Goal: Task Accomplishment & Management: Use online tool/utility

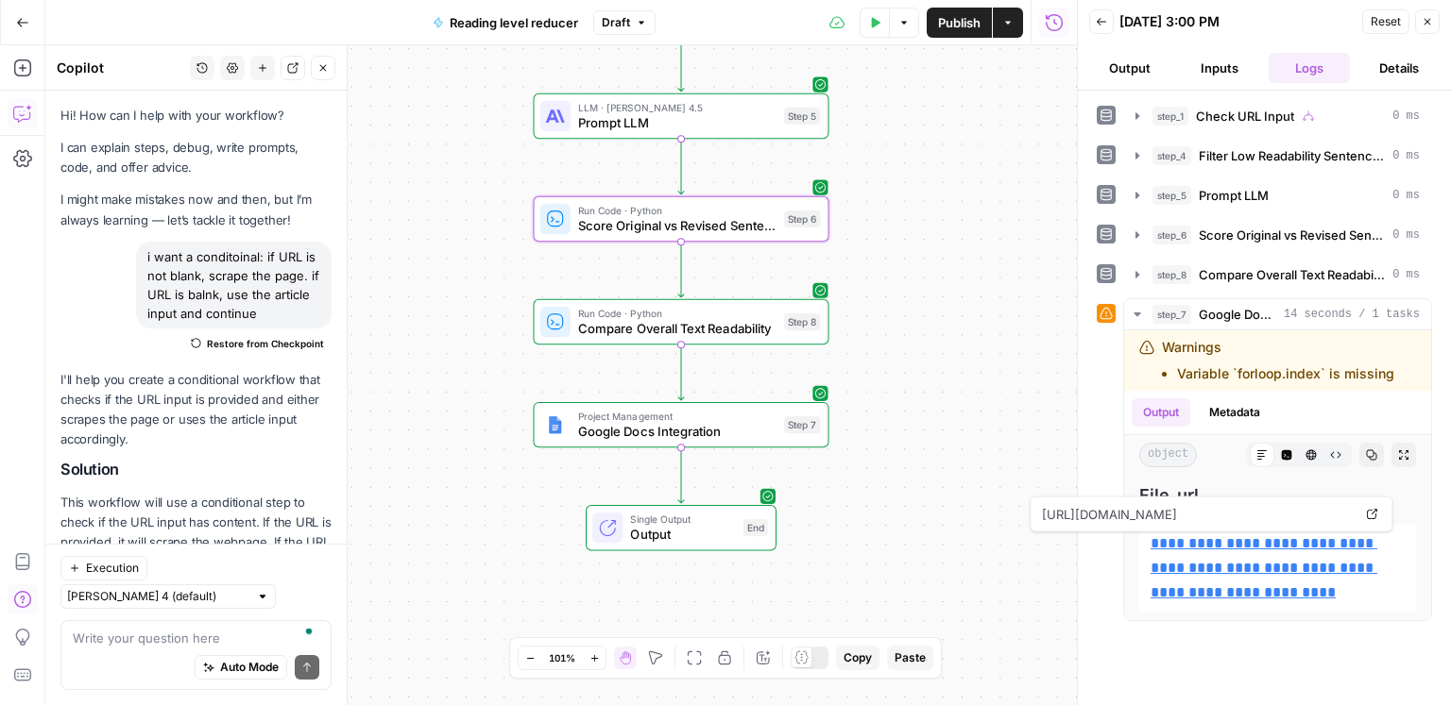
scroll to position [8795, 0]
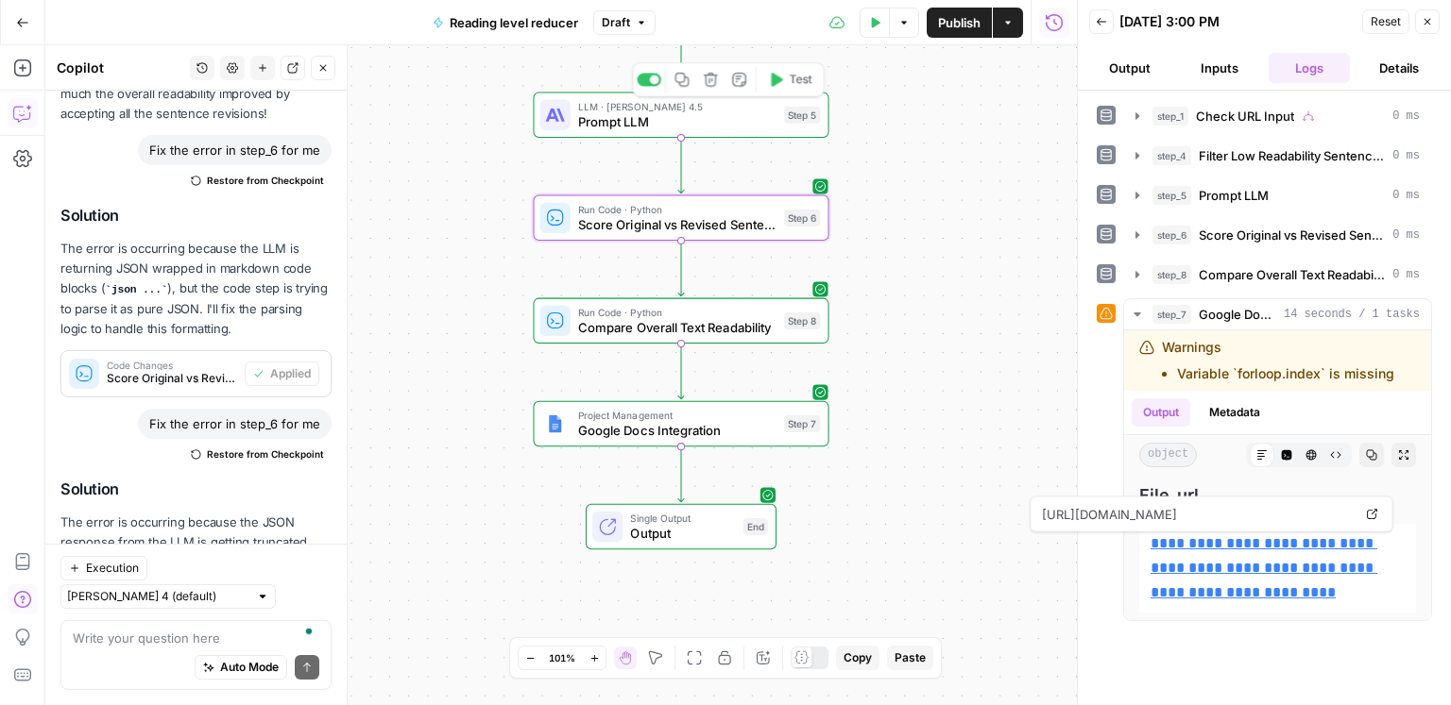
click at [705, 116] on span "Prompt LLM" at bounding box center [677, 121] width 198 height 19
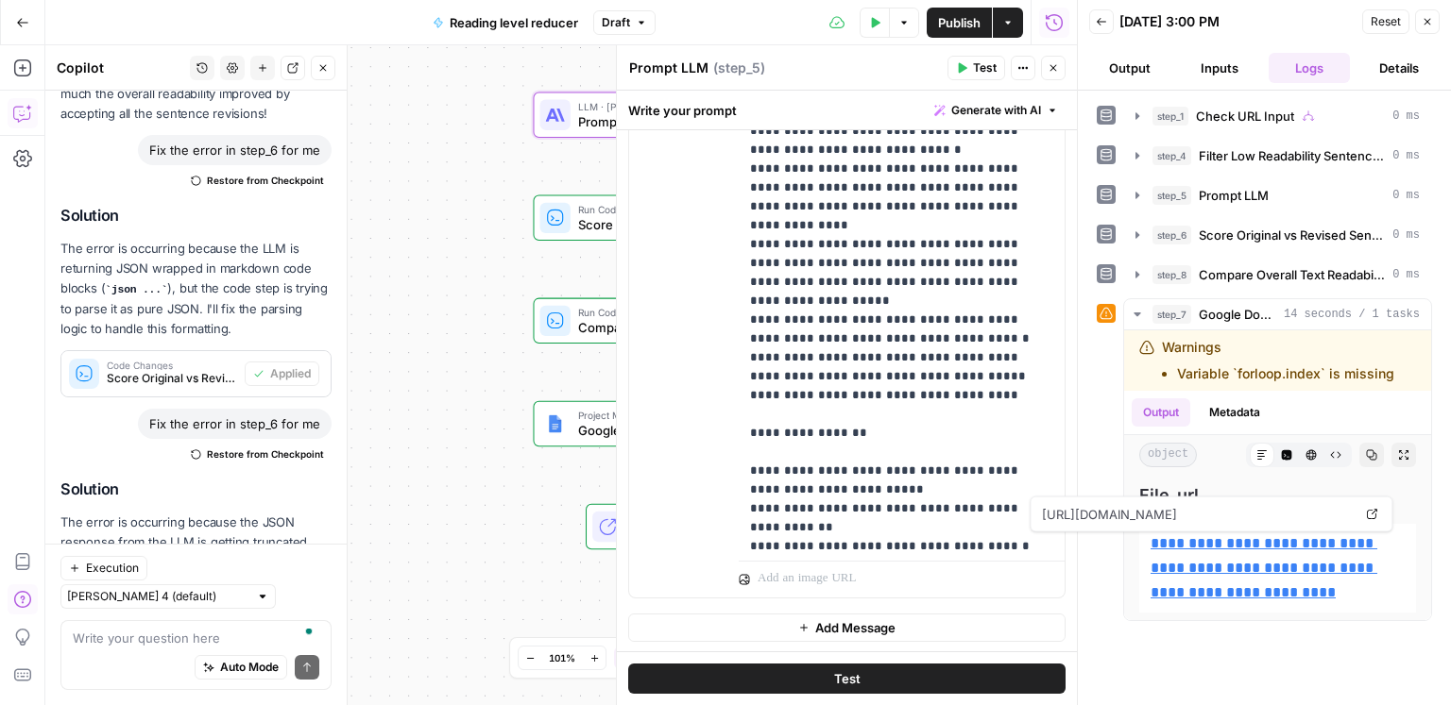
scroll to position [0, 0]
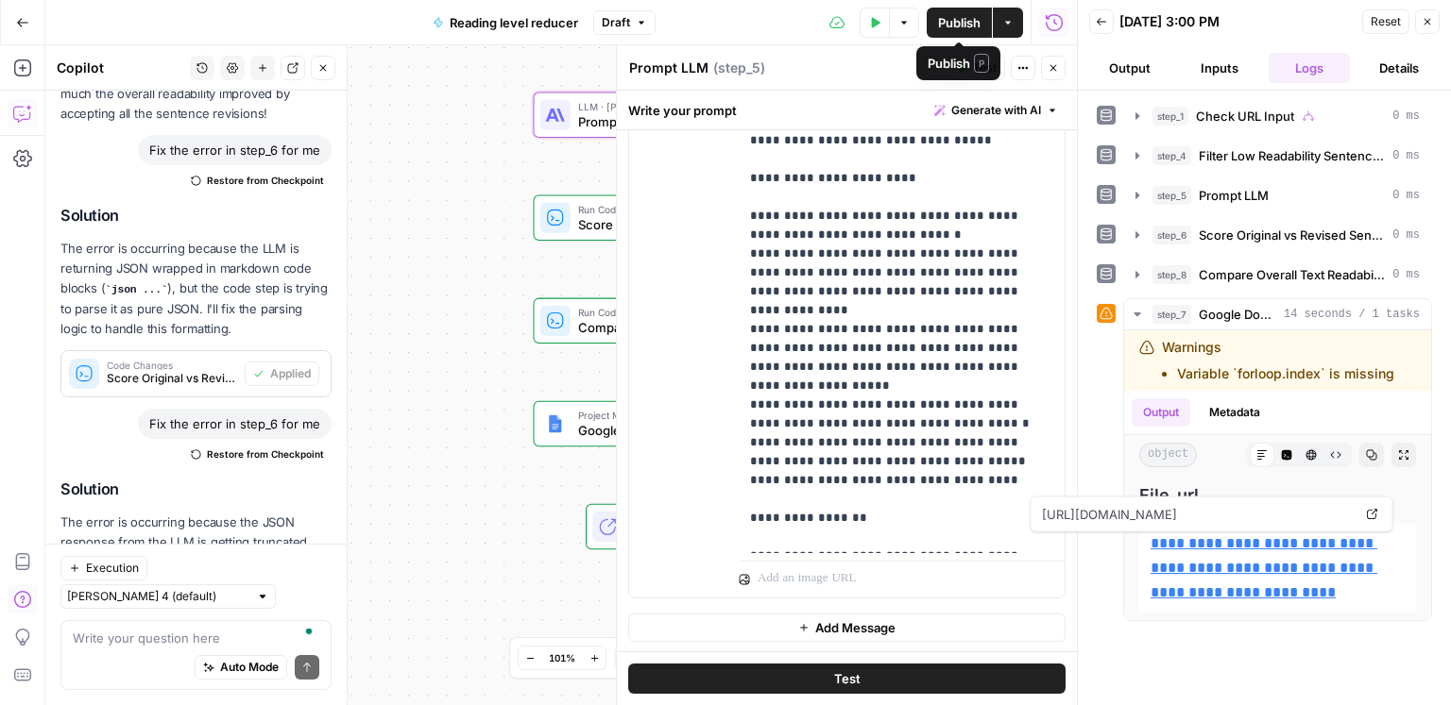
click at [948, 26] on span "Publish" at bounding box center [959, 22] width 42 height 19
click at [1096, 24] on icon "button" at bounding box center [1100, 21] width 11 height 11
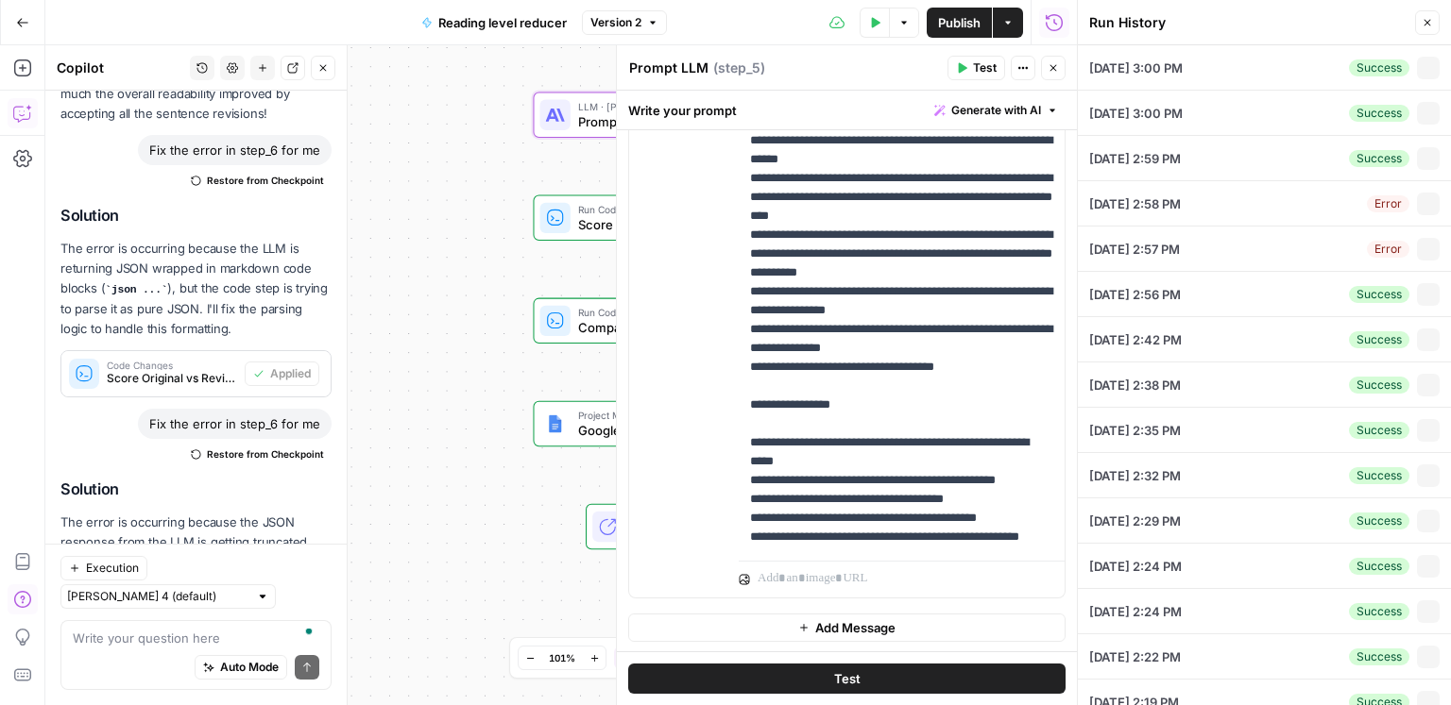
type input "[URL][DOMAIN_NAME]"
type input "How to choose an extended car warranty"
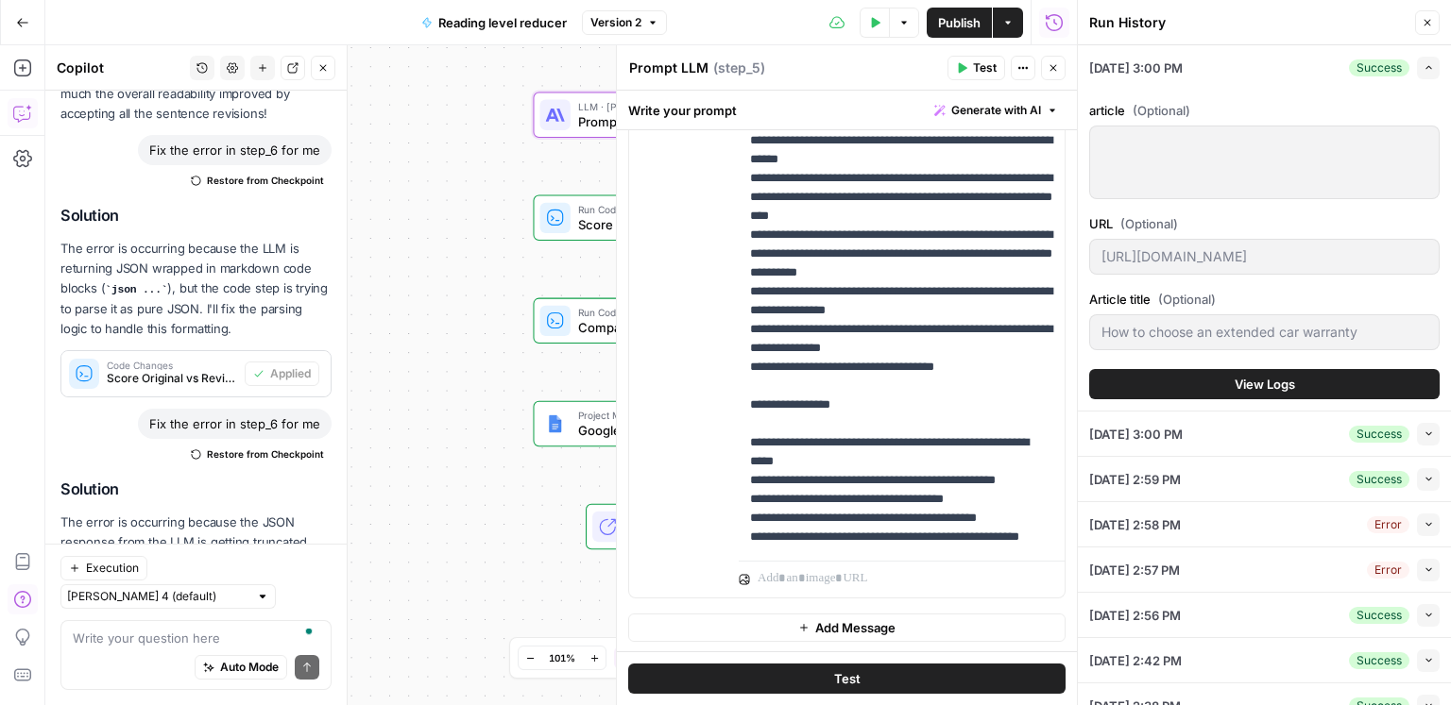
drag, startPoint x: 483, startPoint y: 154, endPoint x: 449, endPoint y: 364, distance: 212.4
click at [291, 546] on body "ConsumerAffairs New Home Browse Insights Opportunities Your Data Recent Grids C…" at bounding box center [725, 352] width 1451 height 705
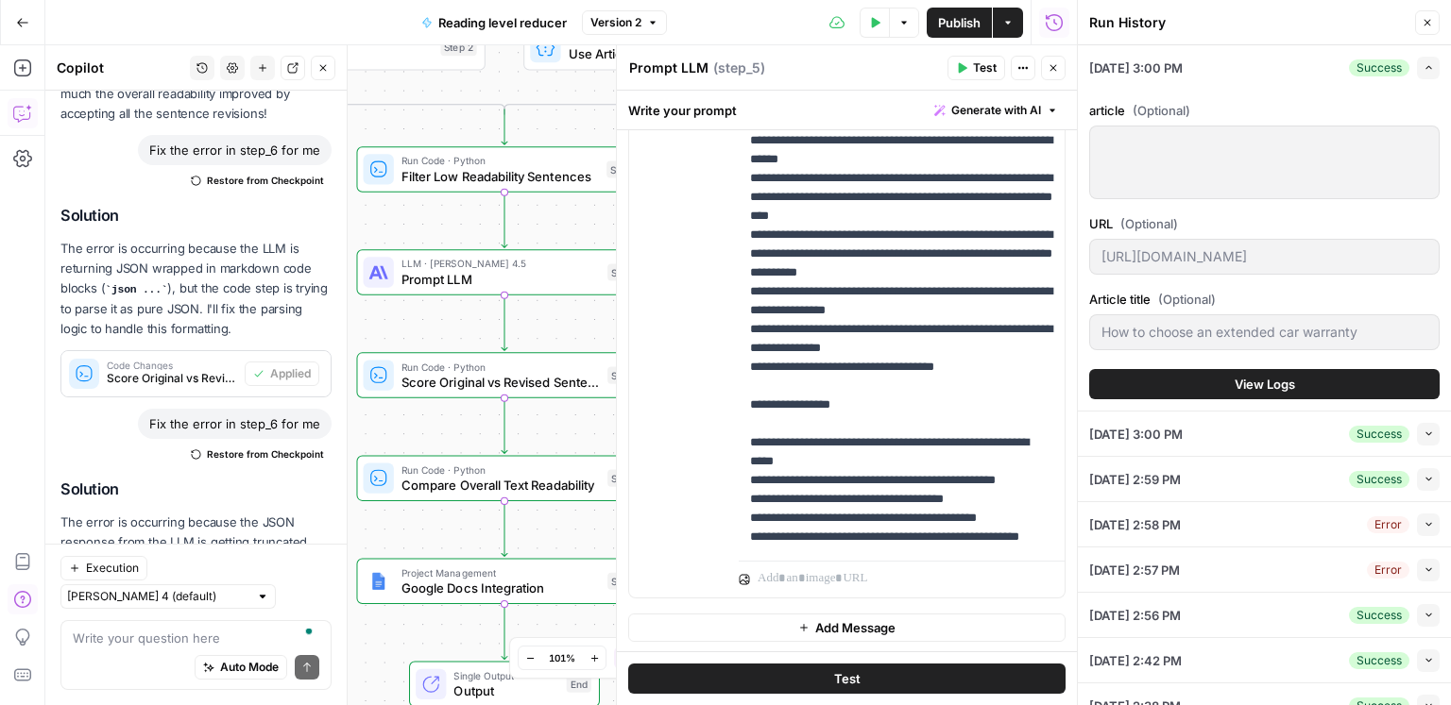
drag, startPoint x: 433, startPoint y: 222, endPoint x: 467, endPoint y: 416, distance: 197.5
click at [465, 420] on div "true false Workflow Input Settings Inputs Condition Check URL Input Step 1 Web …" at bounding box center [560, 375] width 1031 height 660
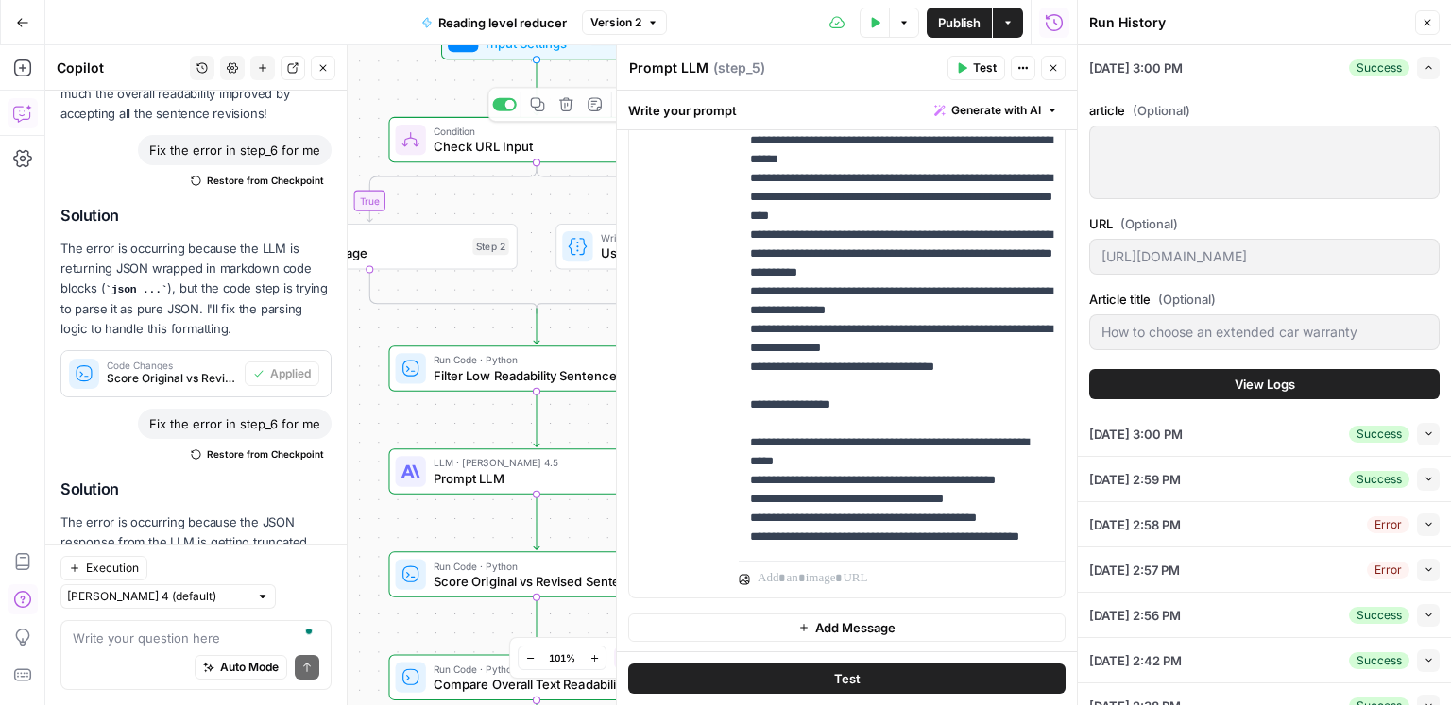
drag, startPoint x: 409, startPoint y: 96, endPoint x: 392, endPoint y: 182, distance: 87.6
click at [384, 186] on div "true false Workflow Input Settings Inputs Condition Check URL Input Step 1 Copy…" at bounding box center [560, 375] width 1031 height 660
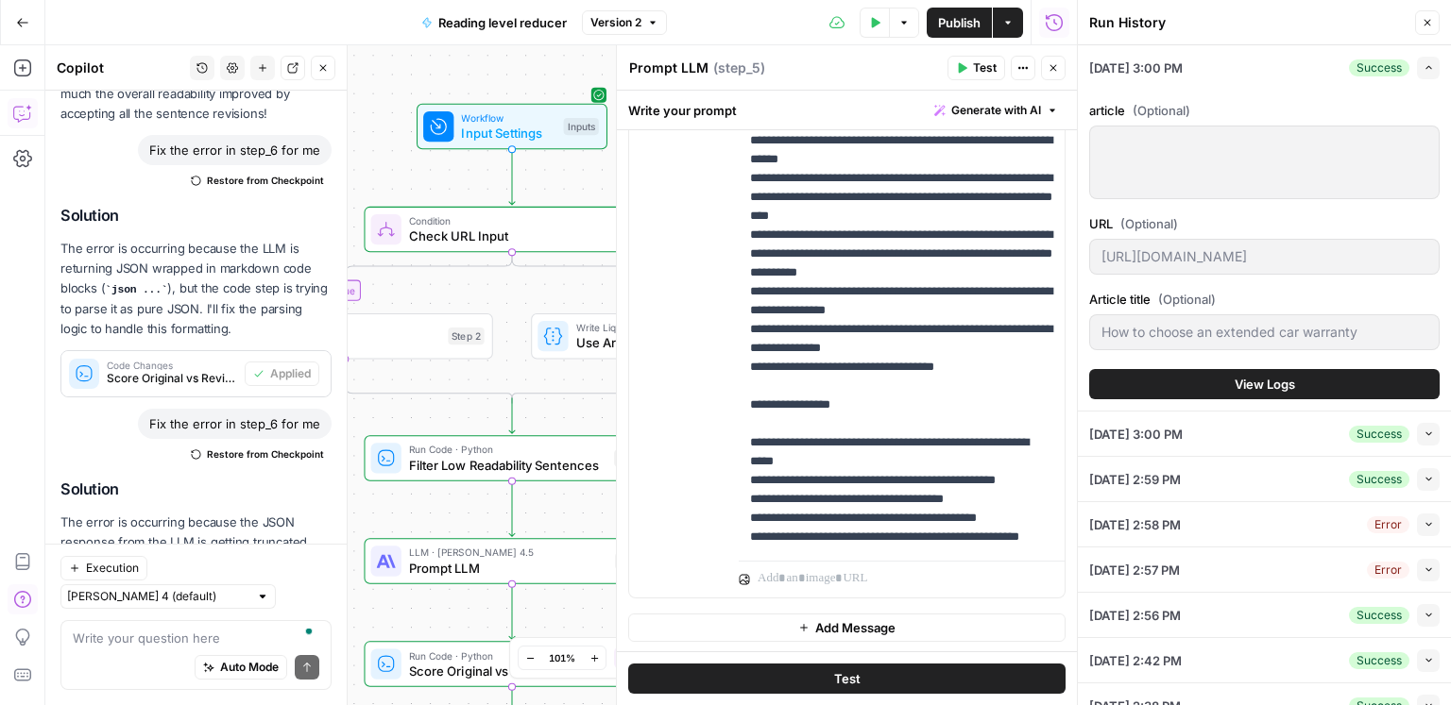
click at [491, 131] on span "Input Settings" at bounding box center [508, 133] width 94 height 19
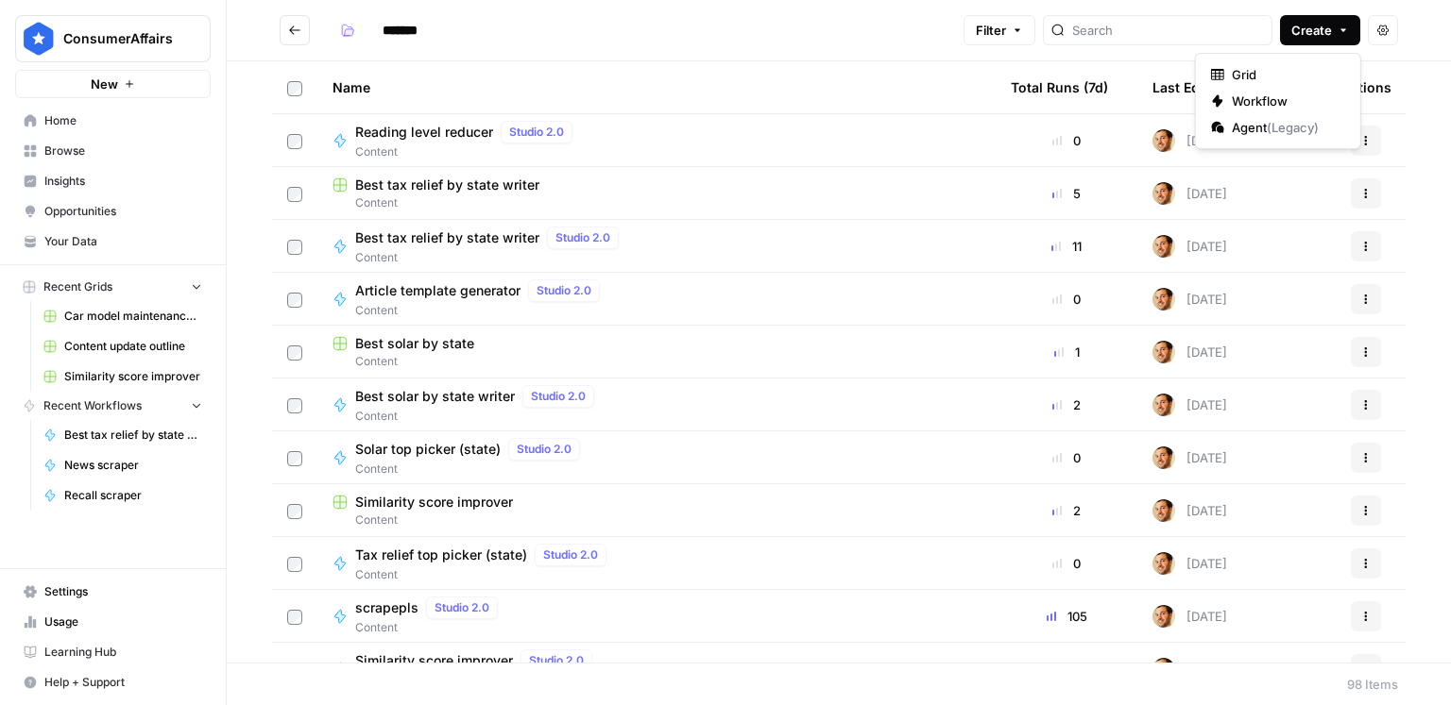
click at [1317, 25] on span "Create" at bounding box center [1311, 30] width 41 height 19
click at [1293, 110] on span "Workflow" at bounding box center [1284, 101] width 106 height 19
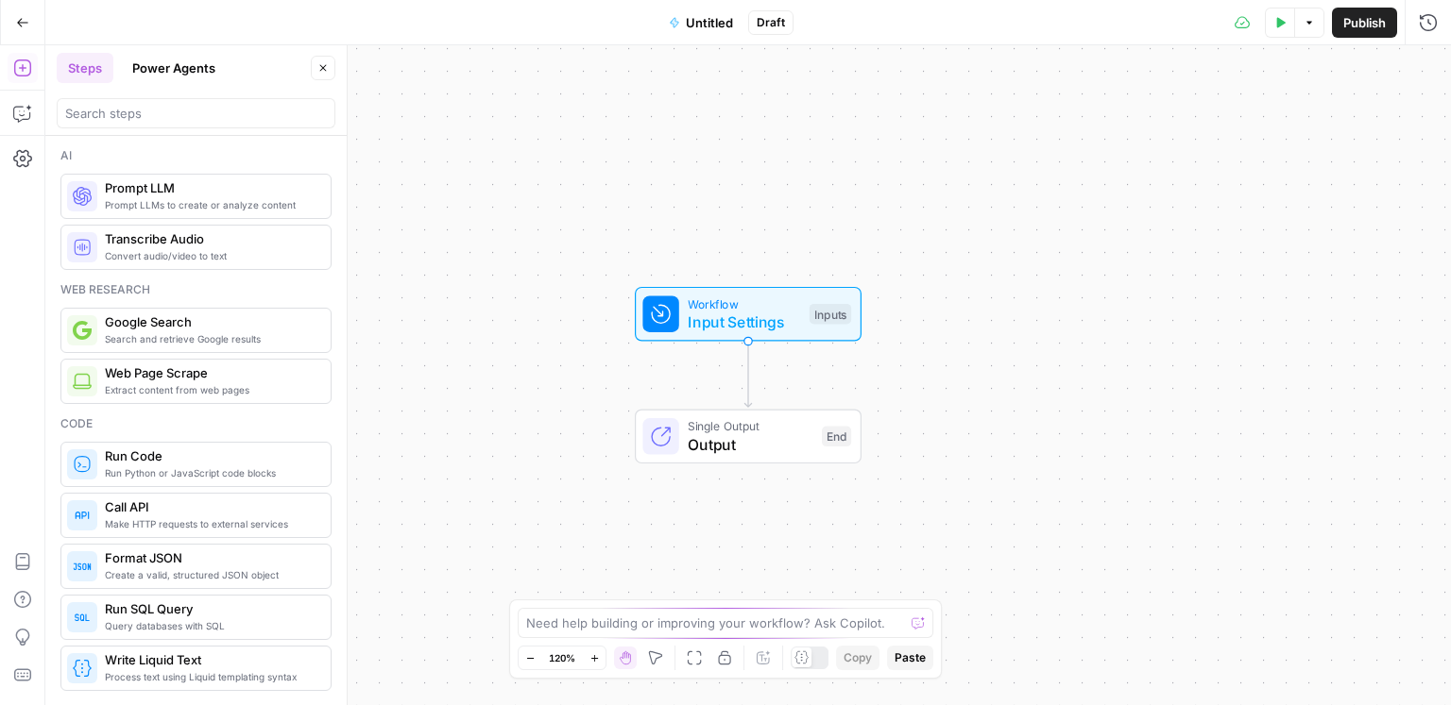
click at [33, 26] on button "Go Back" at bounding box center [23, 23] width 34 height 34
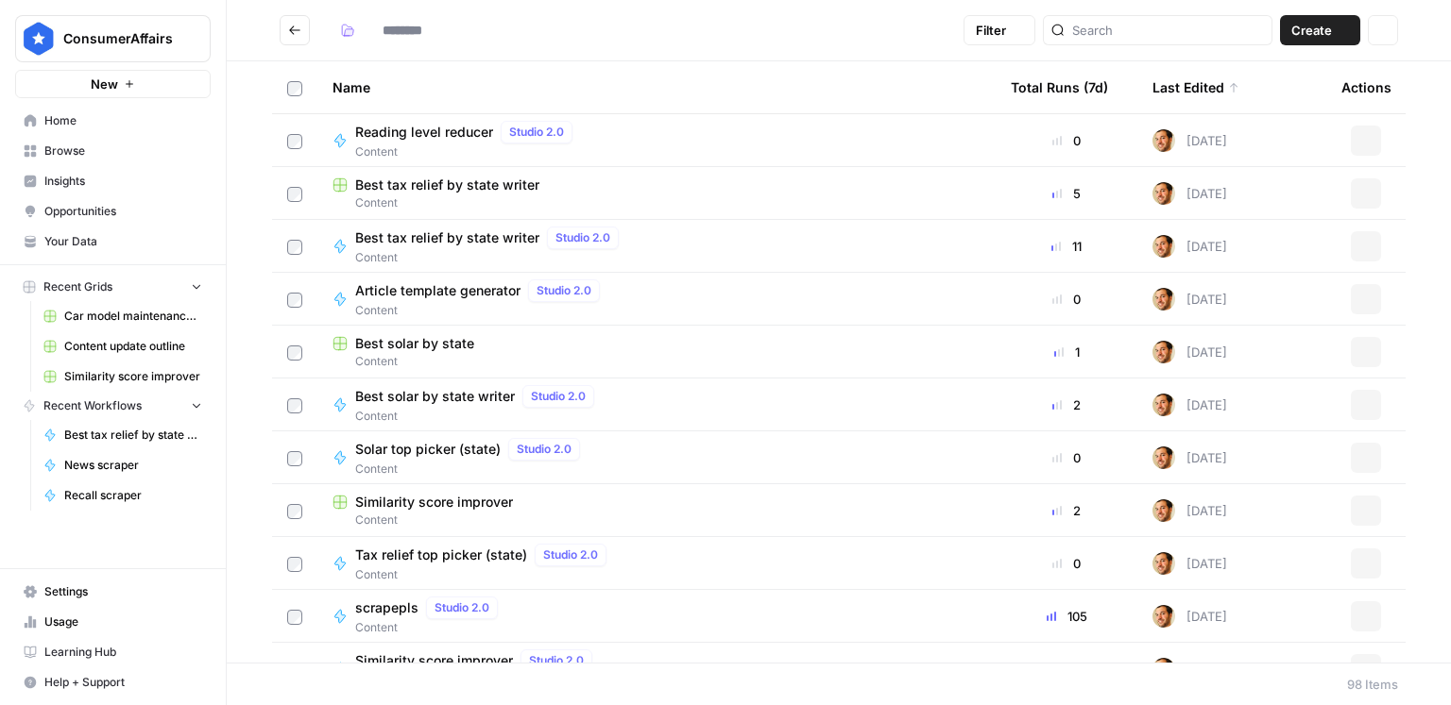
type input "*******"
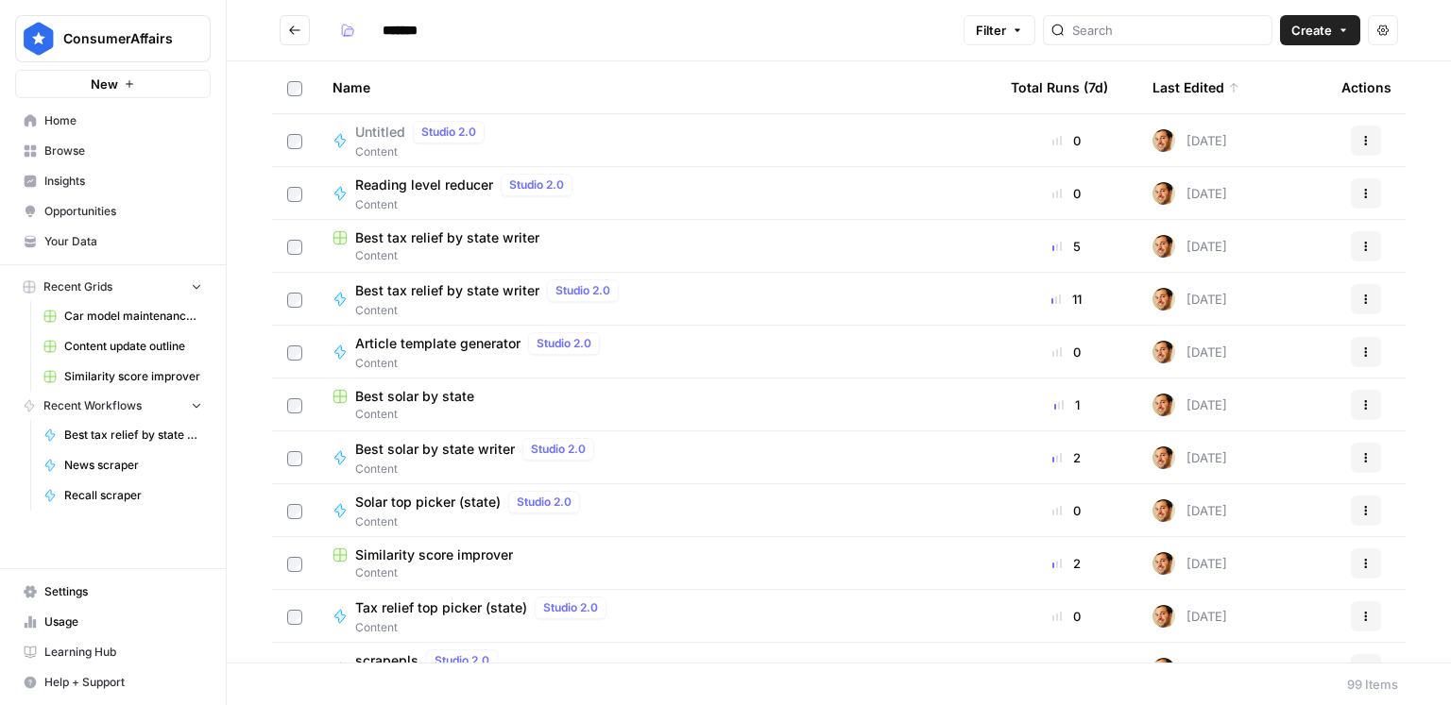
click at [1201, 94] on div "Last Edited" at bounding box center [1195, 87] width 87 height 52
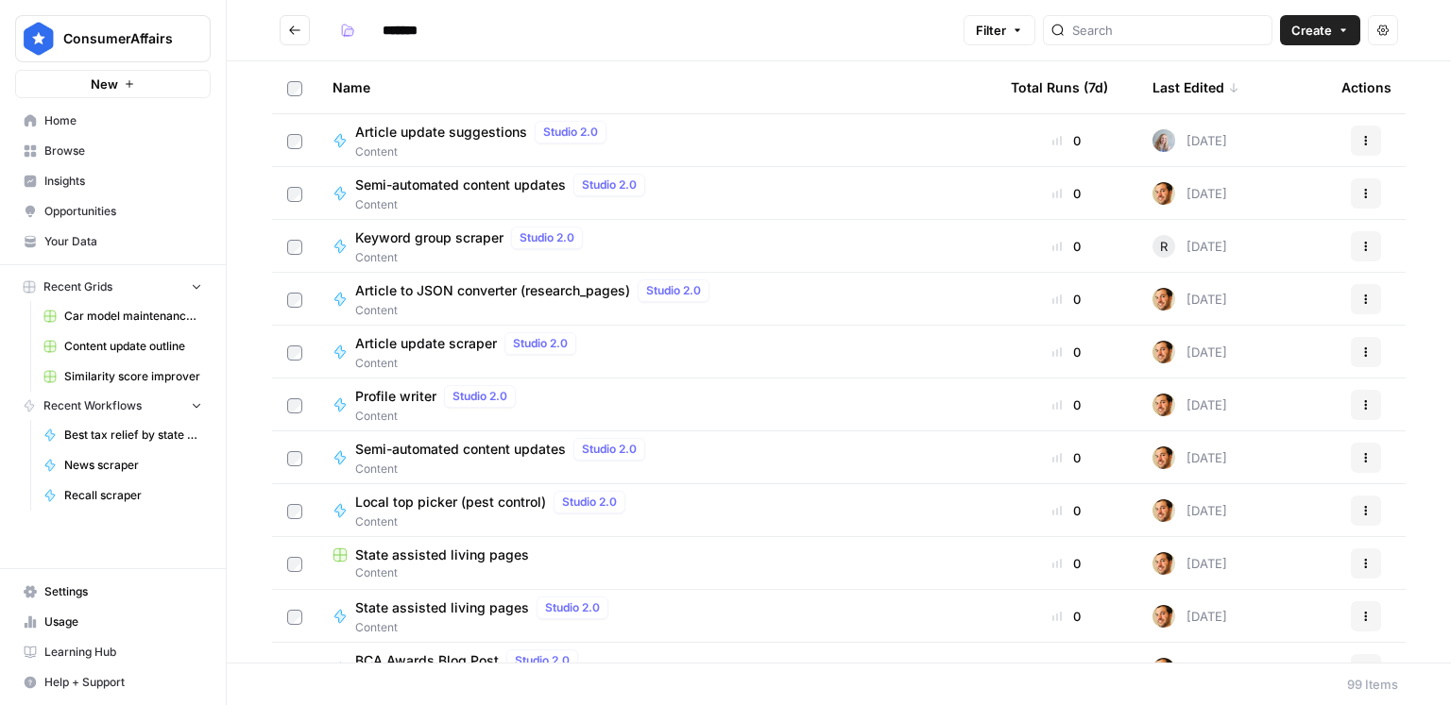
click at [1210, 93] on div "Last Edited" at bounding box center [1195, 87] width 87 height 52
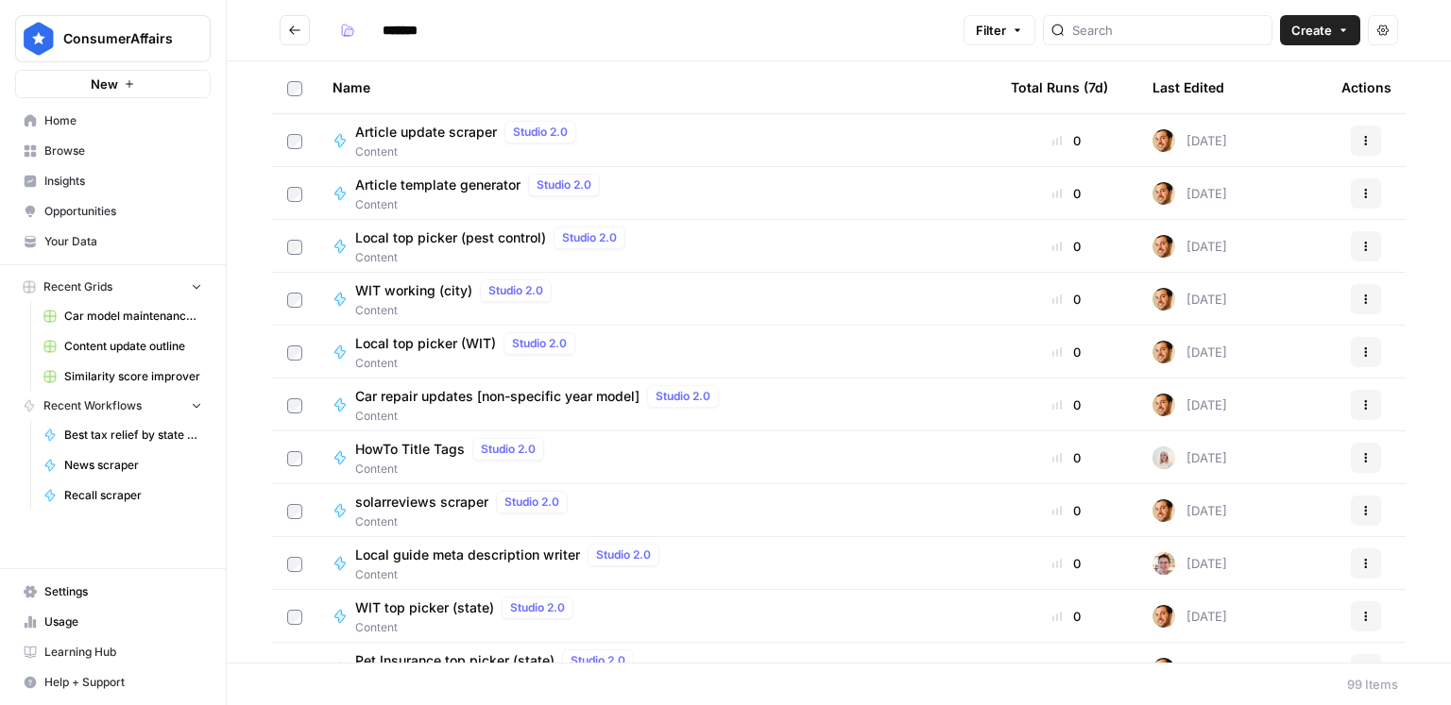
click at [1197, 93] on div "Last Edited" at bounding box center [1188, 87] width 72 height 52
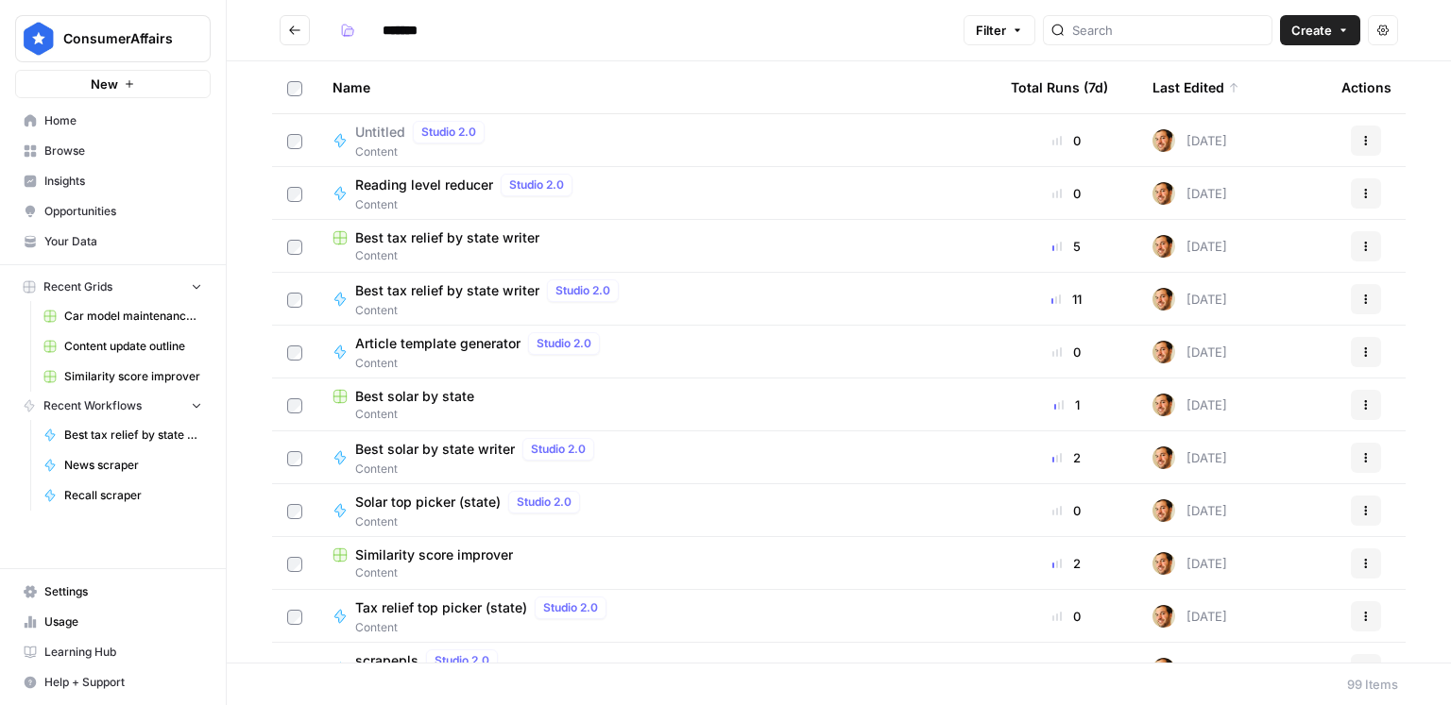
click at [1197, 93] on div "Last Edited" at bounding box center [1195, 87] width 87 height 52
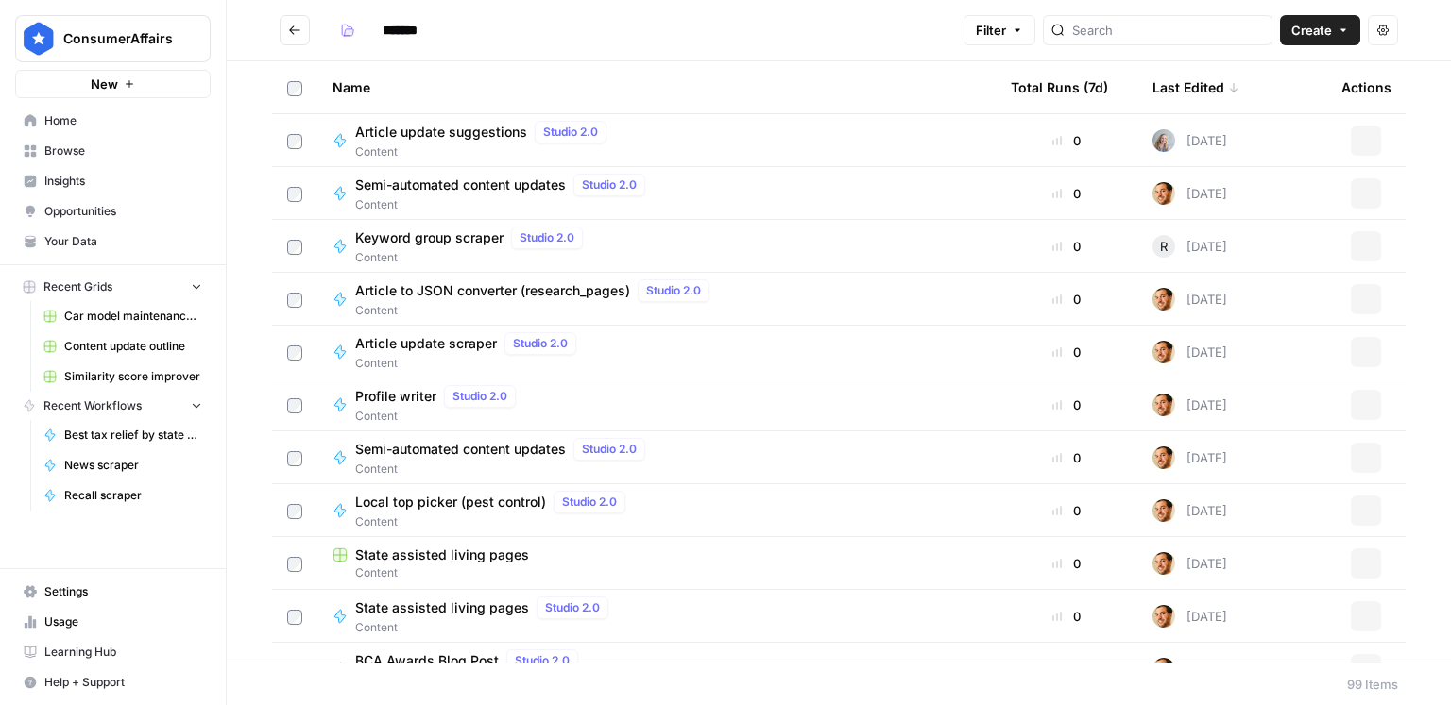
click at [1197, 93] on div "Last Edited" at bounding box center [1195, 87] width 87 height 52
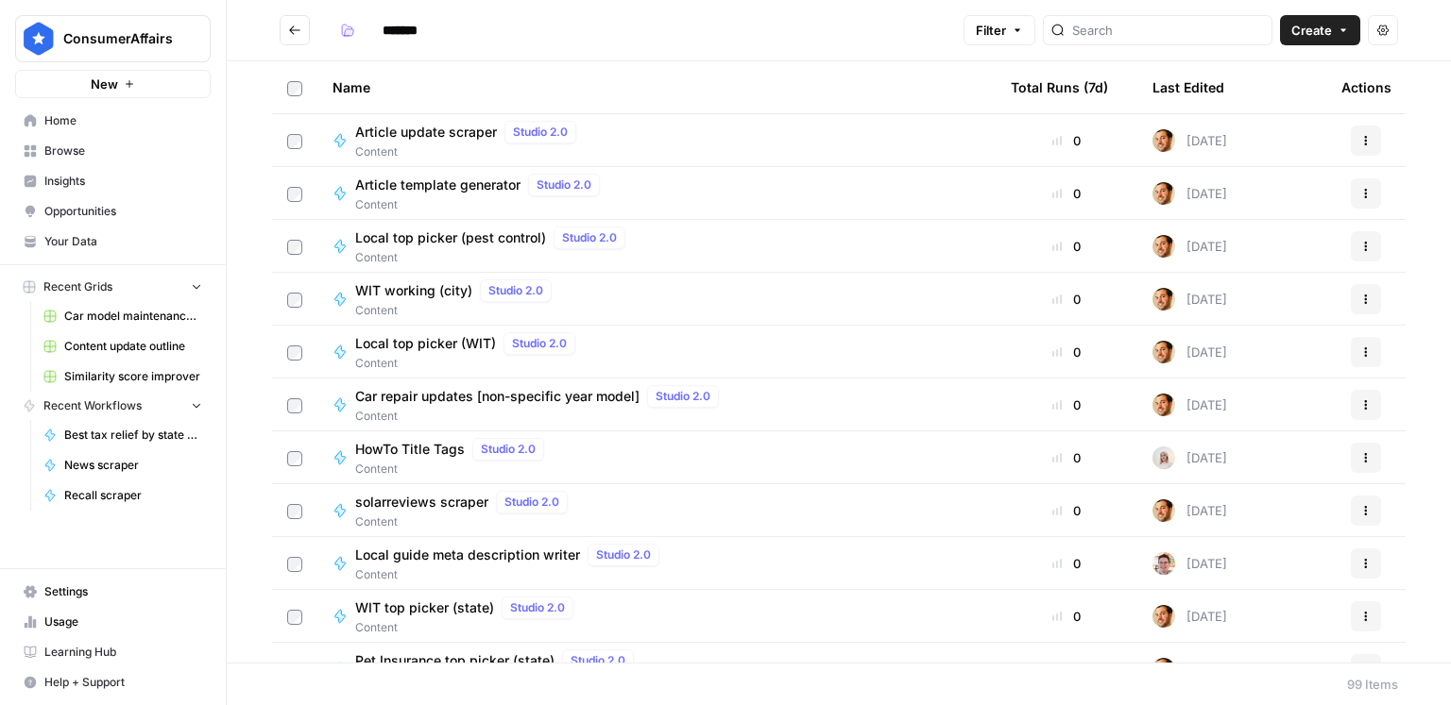
click at [1174, 86] on div "Last Edited" at bounding box center [1188, 87] width 72 height 52
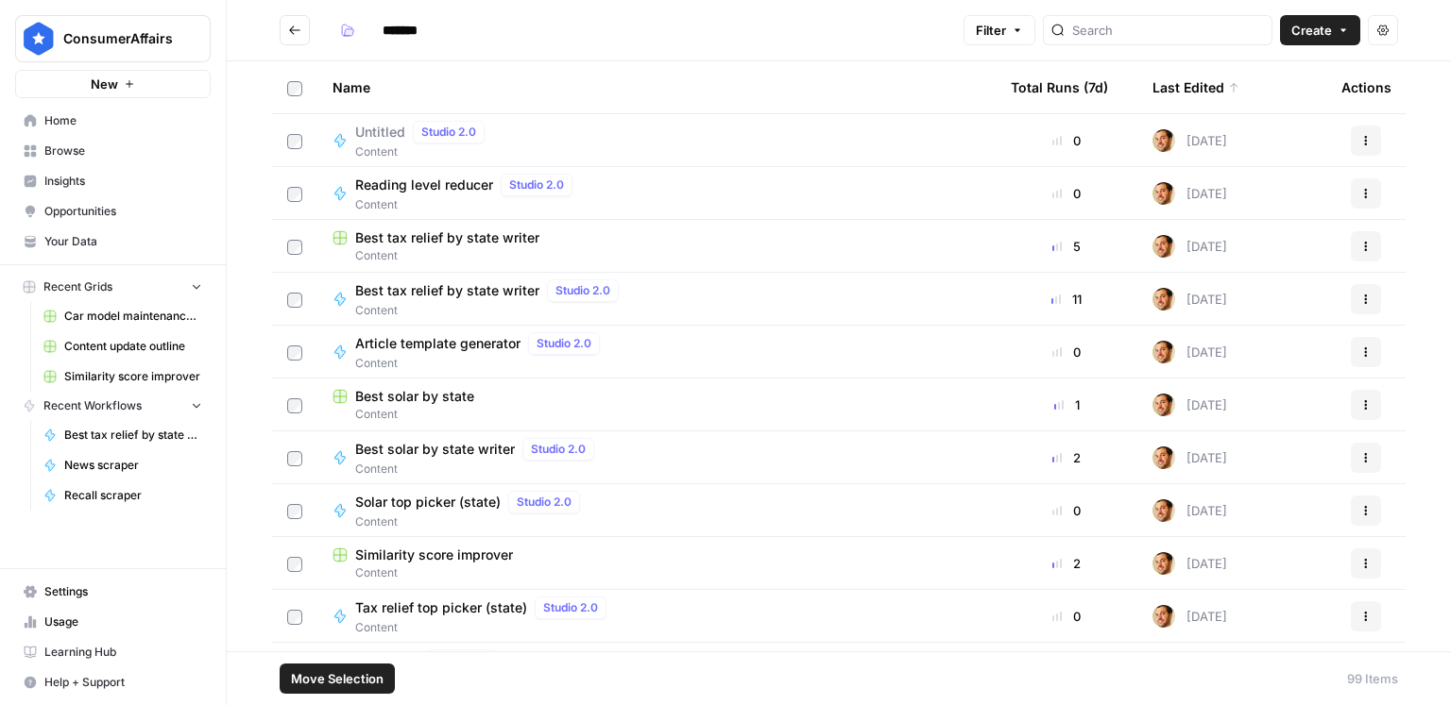
click at [1389, 145] on td "Actions" at bounding box center [1365, 140] width 79 height 52
click at [1372, 144] on button "Actions" at bounding box center [1365, 141] width 30 height 30
click at [1220, 301] on span "Delete" at bounding box center [1281, 296] width 151 height 19
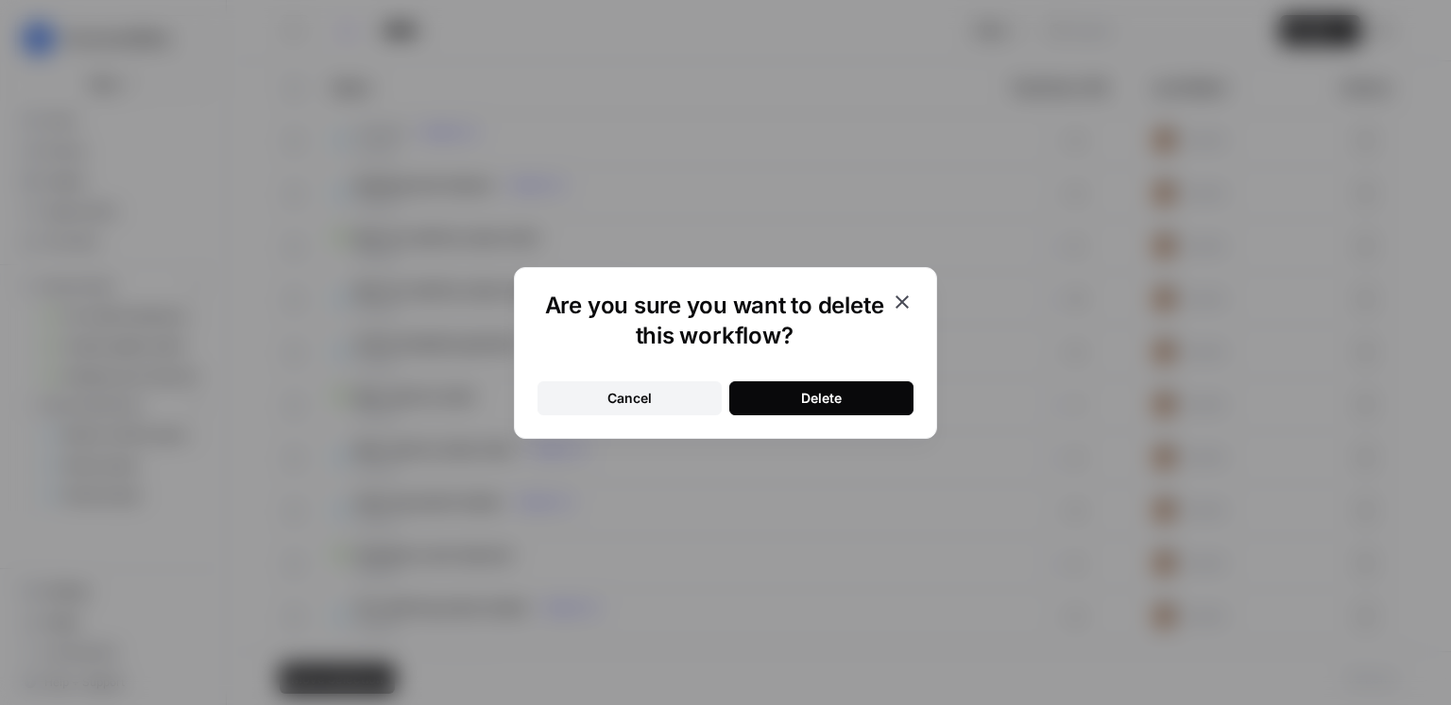
click at [812, 393] on div "Delete" at bounding box center [821, 398] width 41 height 19
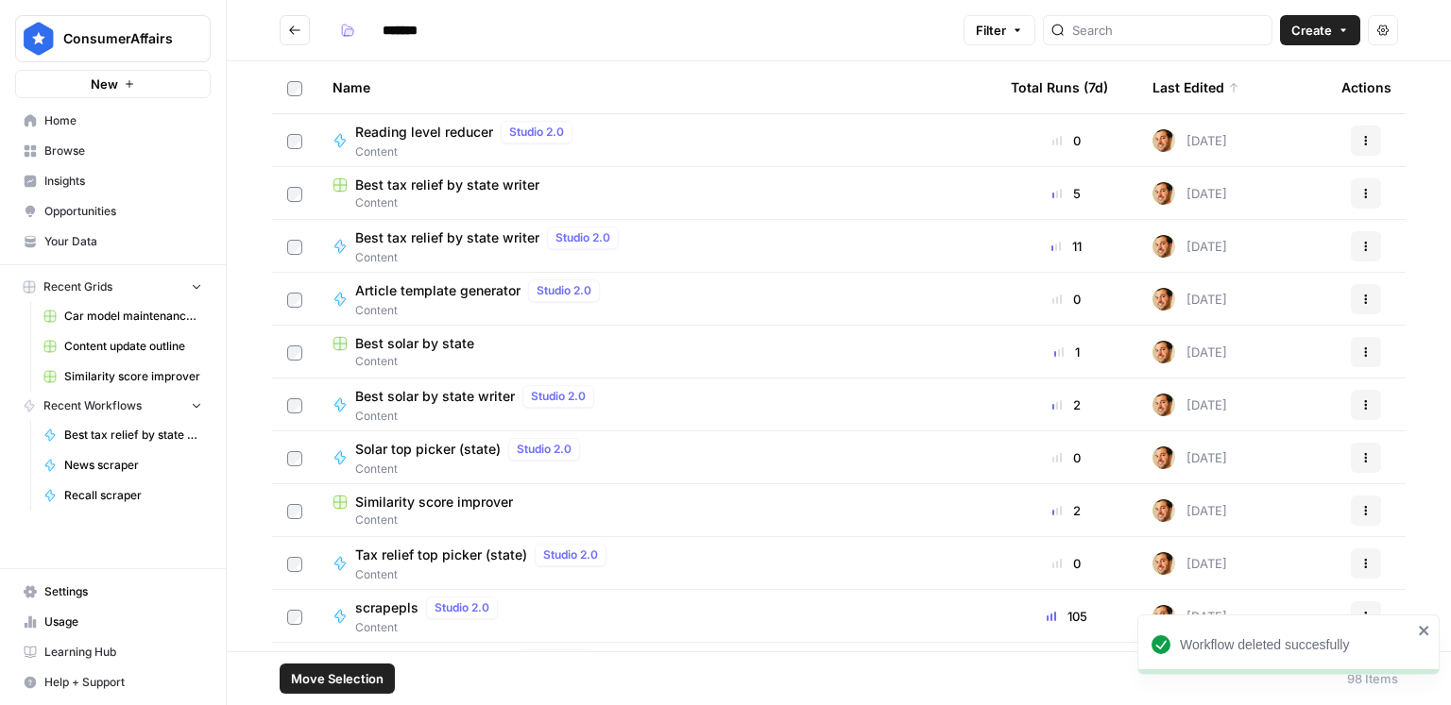
click at [1328, 28] on span "Create" at bounding box center [1311, 30] width 41 height 19
click at [1286, 78] on span "Grid" at bounding box center [1284, 74] width 106 height 19
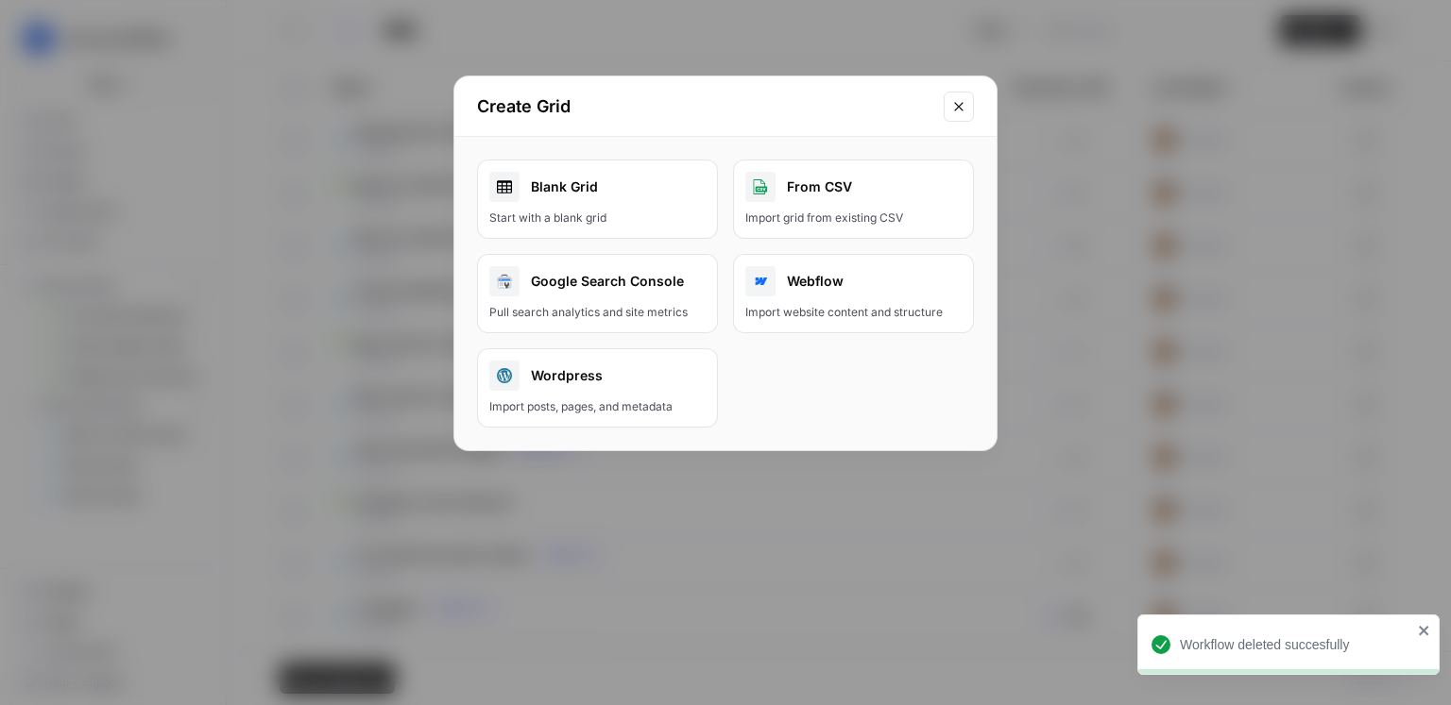
click at [583, 206] on link "Blank Grid Start with a blank grid" at bounding box center [597, 199] width 241 height 79
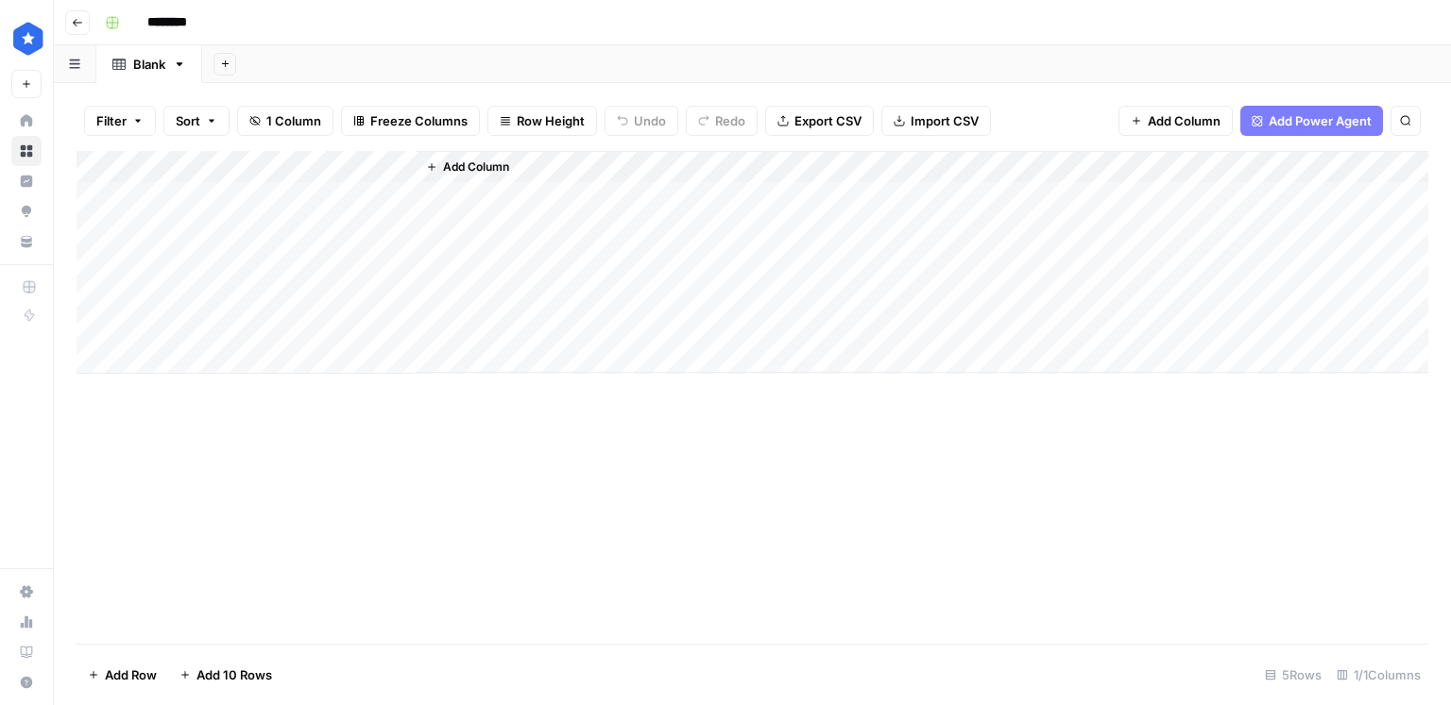
click at [180, 19] on input "********" at bounding box center [192, 23] width 106 height 30
type input "*"
click at [155, 60] on div "Blank" at bounding box center [149, 64] width 32 height 19
type input "**********"
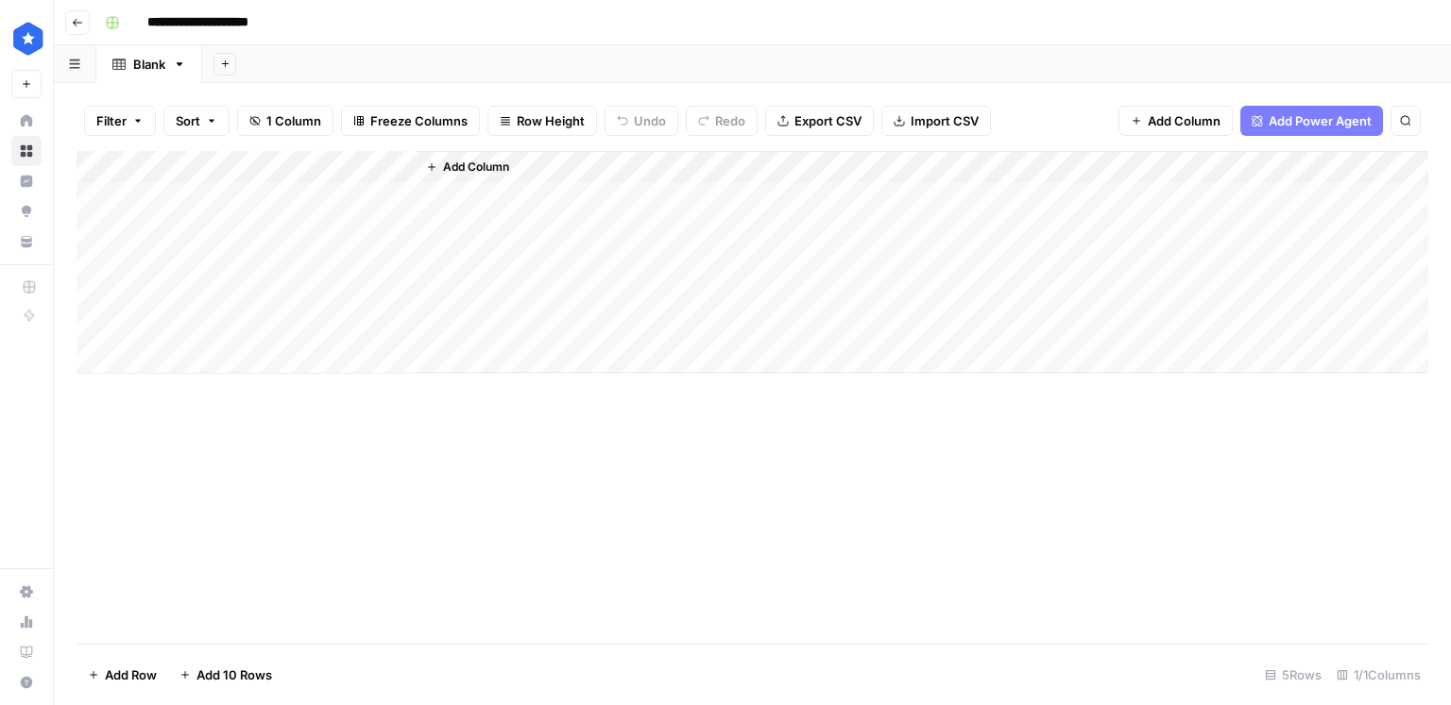
click at [155, 60] on div "Blank" at bounding box center [149, 64] width 32 height 19
type input "**********"
click at [199, 173] on div "Add Column" at bounding box center [751, 262] width 1351 height 223
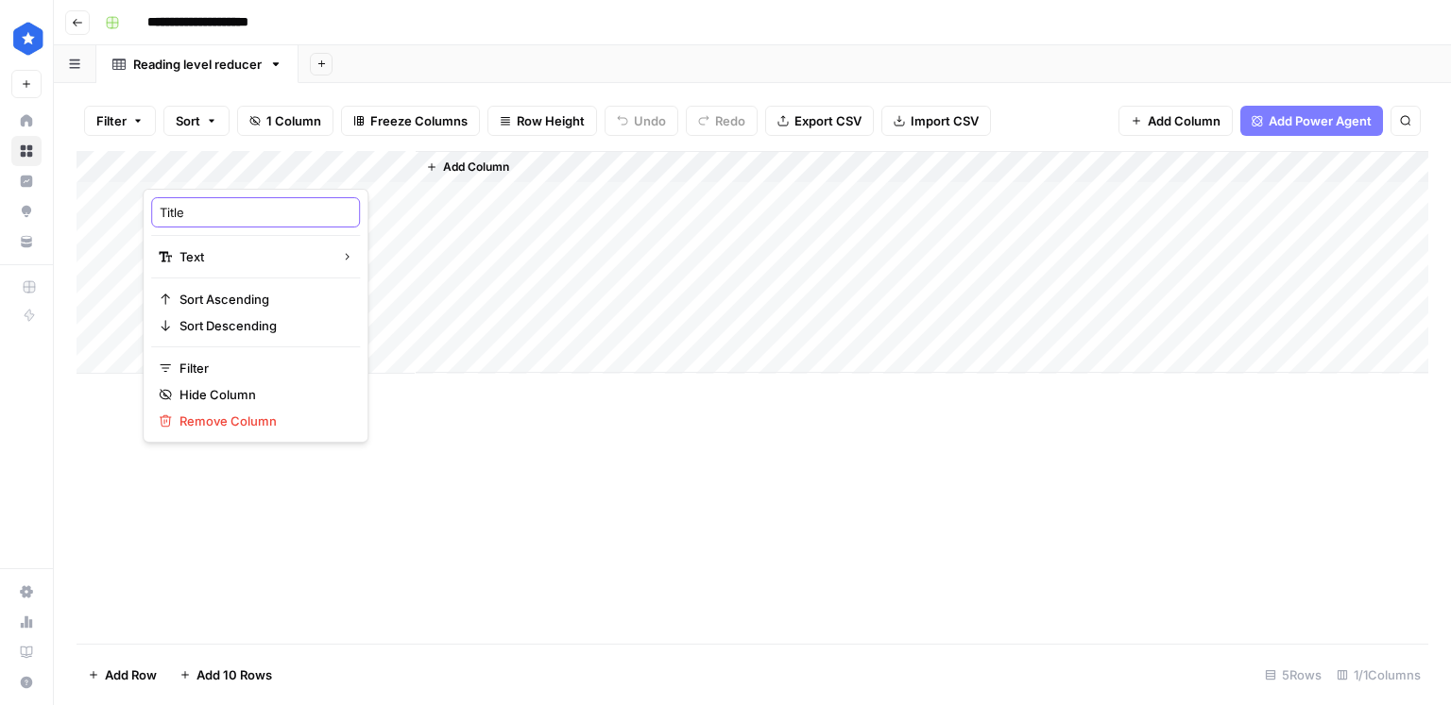
click at [195, 211] on input "Title" at bounding box center [256, 212] width 192 height 19
click at [202, 160] on div "Add Column" at bounding box center [751, 262] width 1351 height 223
click at [184, 212] on input "Title" at bounding box center [256, 212] width 192 height 19
type input "Article"
click at [210, 253] on div "Add Column" at bounding box center [751, 262] width 1351 height 223
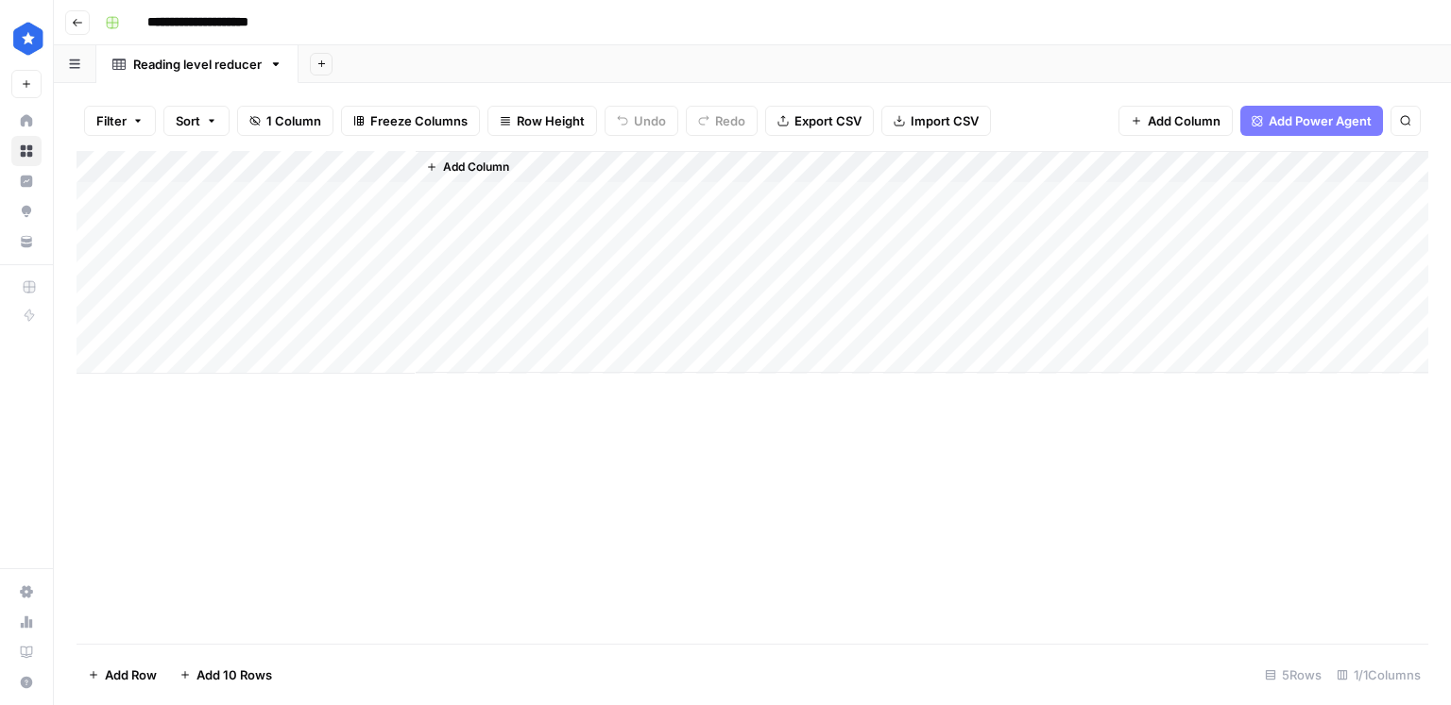
click at [320, 174] on div "Add Column" at bounding box center [751, 262] width 1351 height 223
click at [244, 260] on span "Text" at bounding box center [252, 256] width 146 height 19
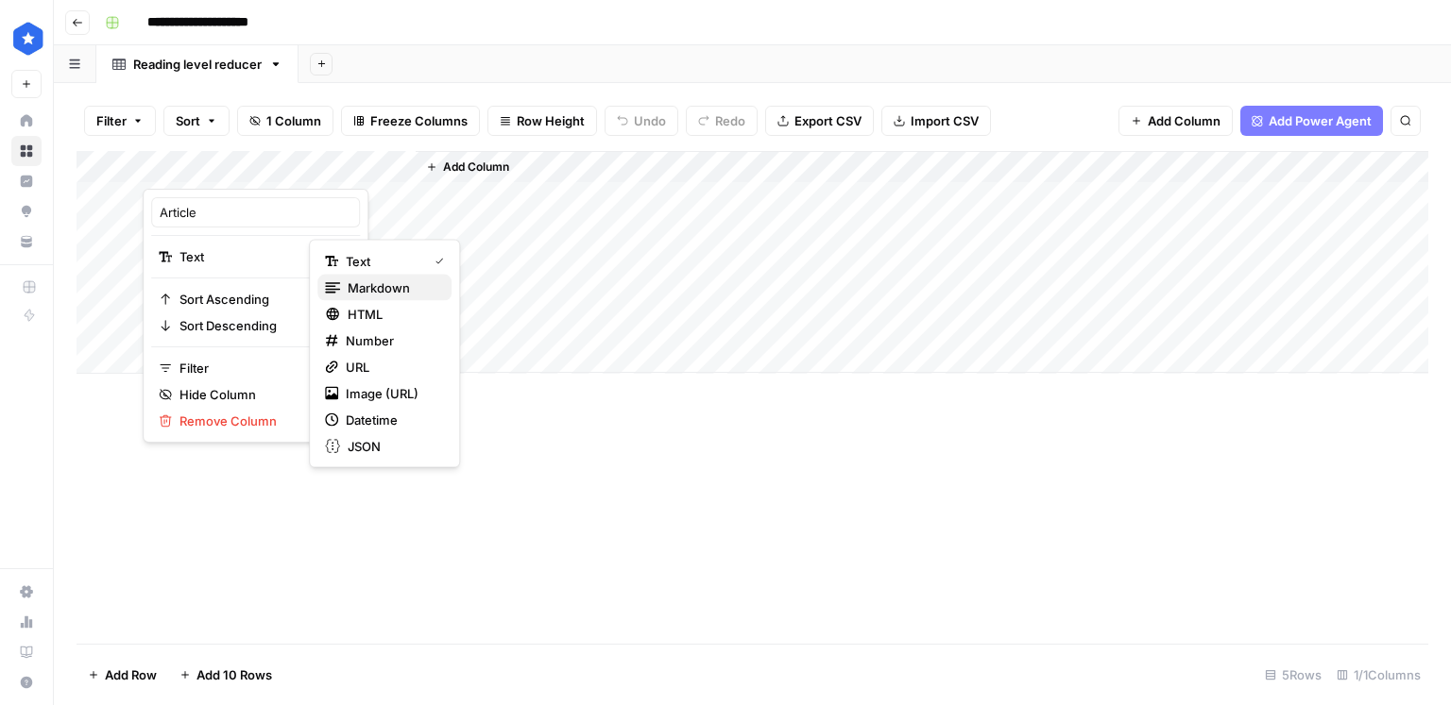
click at [393, 291] on span "Markdown" at bounding box center [392, 288] width 89 height 19
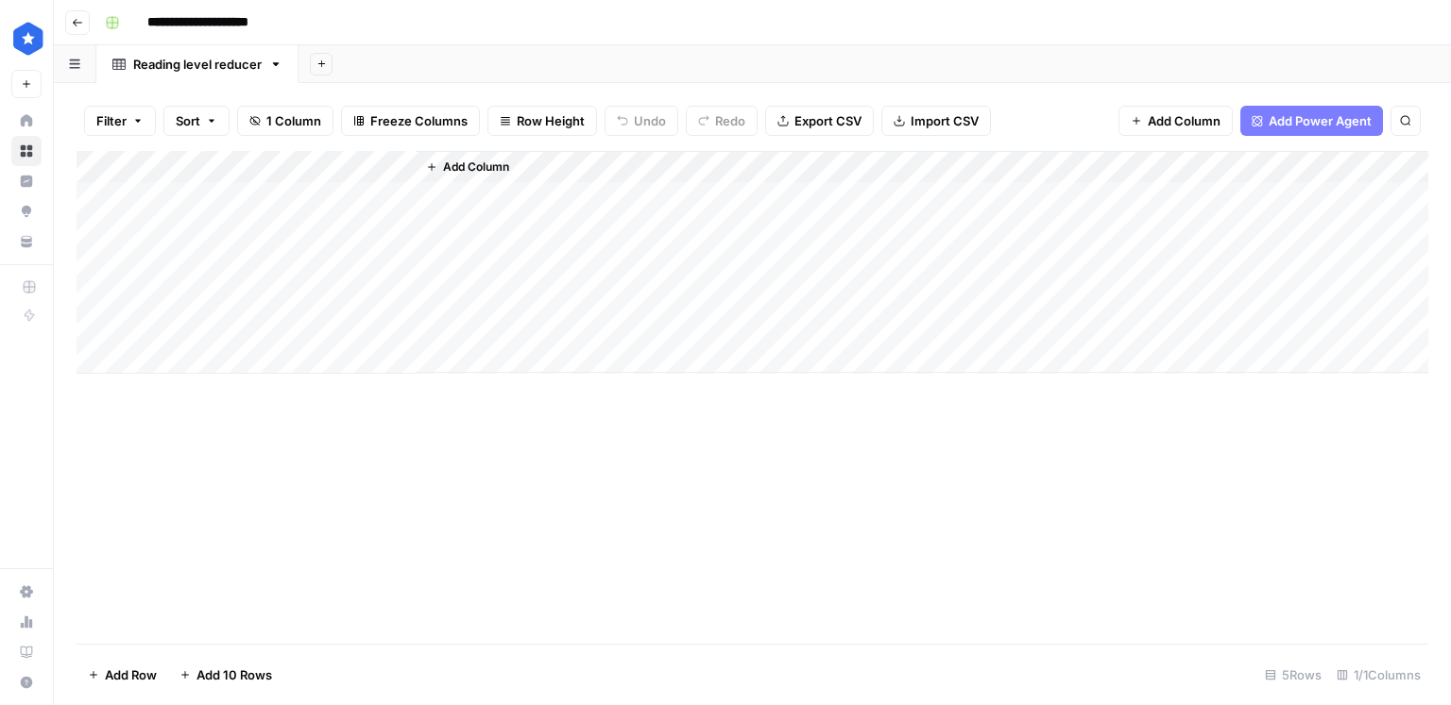
click at [499, 165] on span "Add Column" at bounding box center [476, 167] width 66 height 17
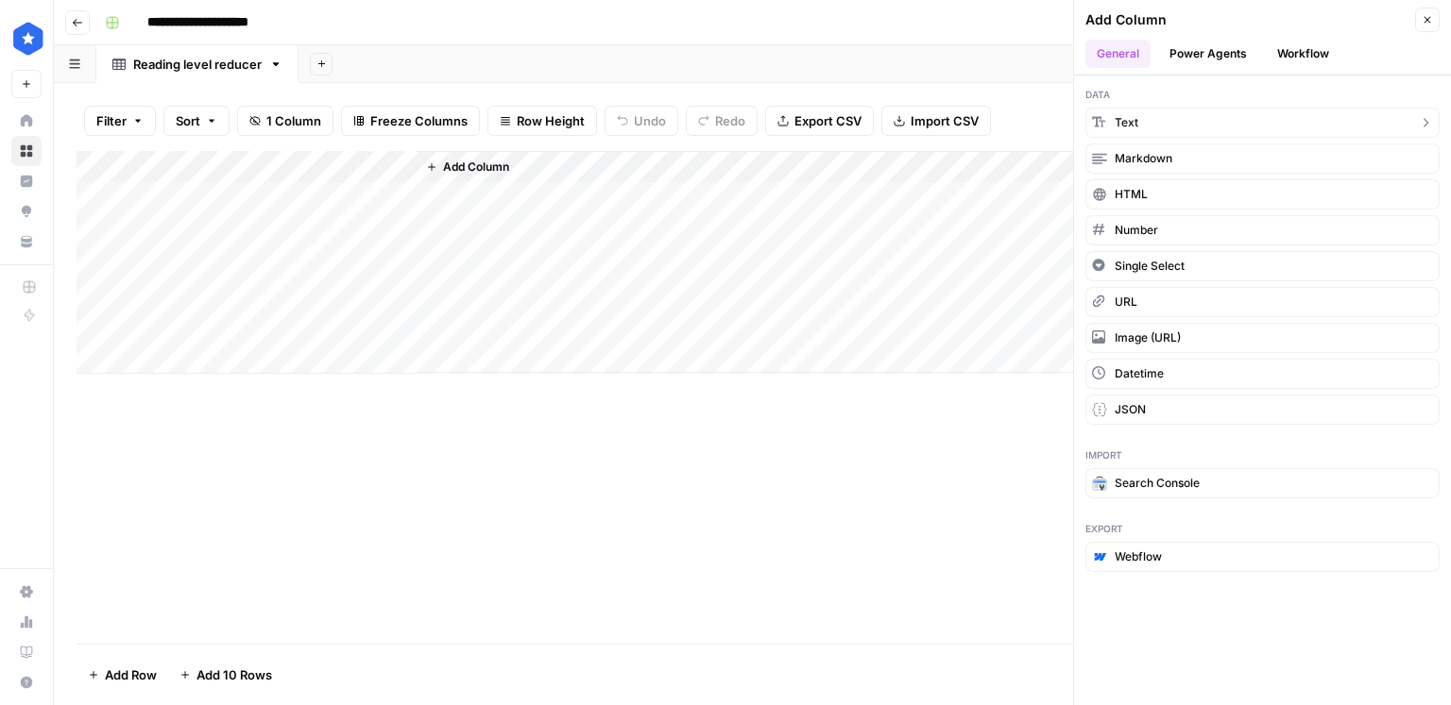
click at [1145, 123] on button "Text" at bounding box center [1262, 123] width 354 height 30
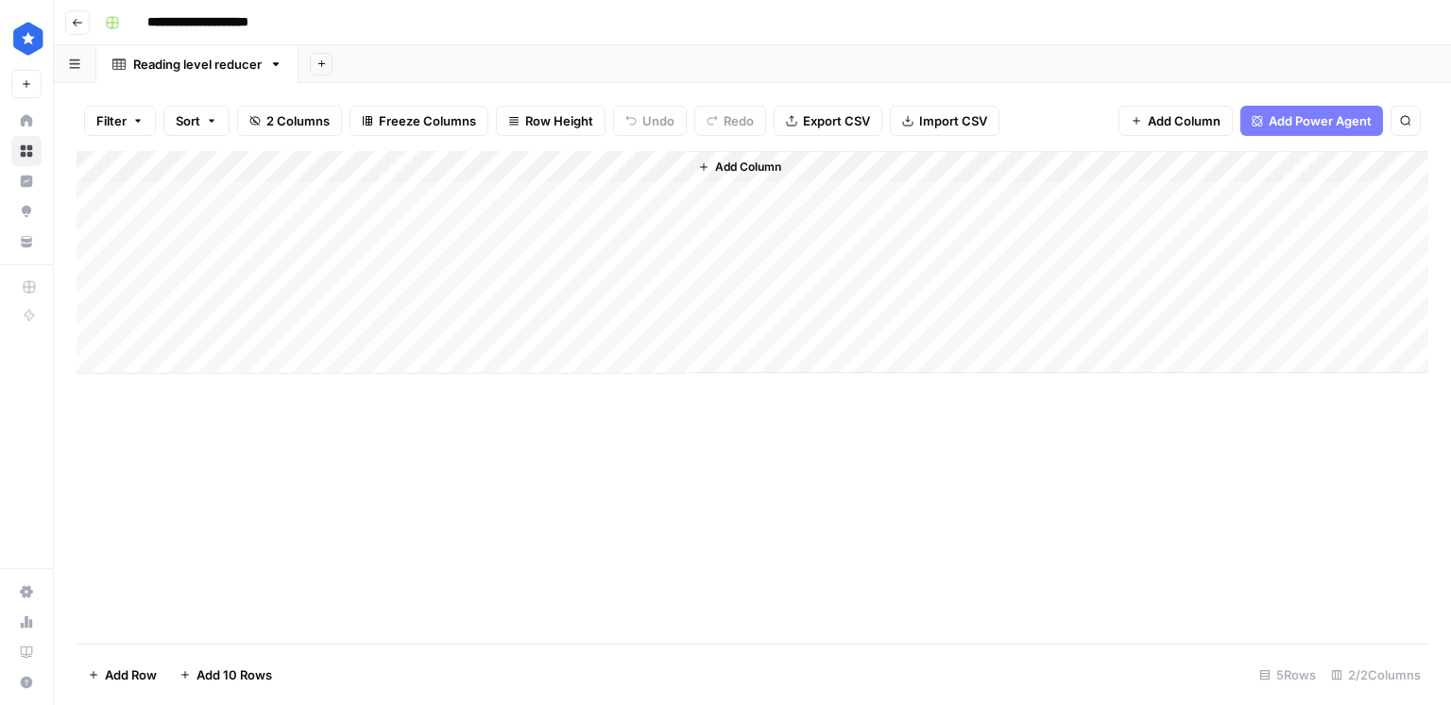
click at [487, 164] on div "Add Column" at bounding box center [751, 262] width 1351 height 223
click at [487, 164] on div at bounding box center [551, 170] width 273 height 38
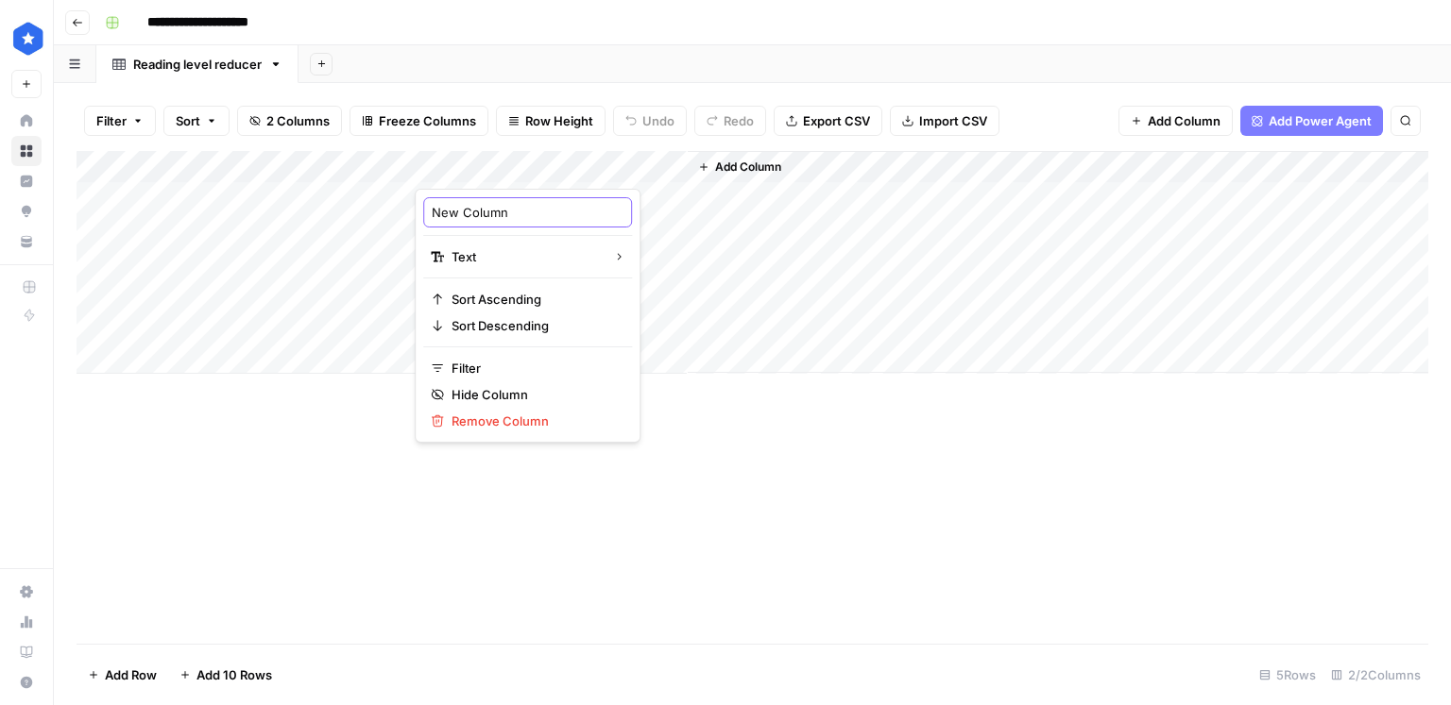
click at [475, 207] on input "New Column" at bounding box center [528, 212] width 192 height 19
type input "URL"
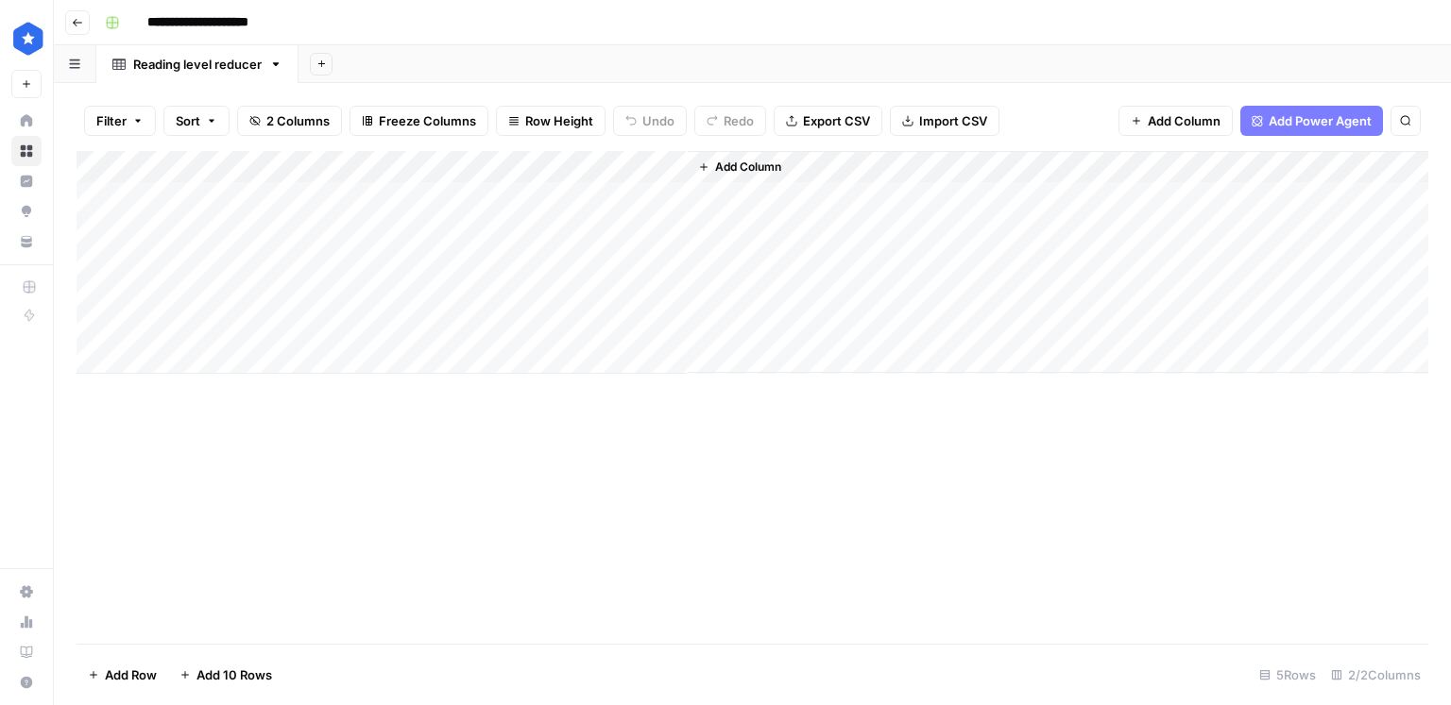
click at [771, 172] on span "Add Column" at bounding box center [748, 167] width 66 height 17
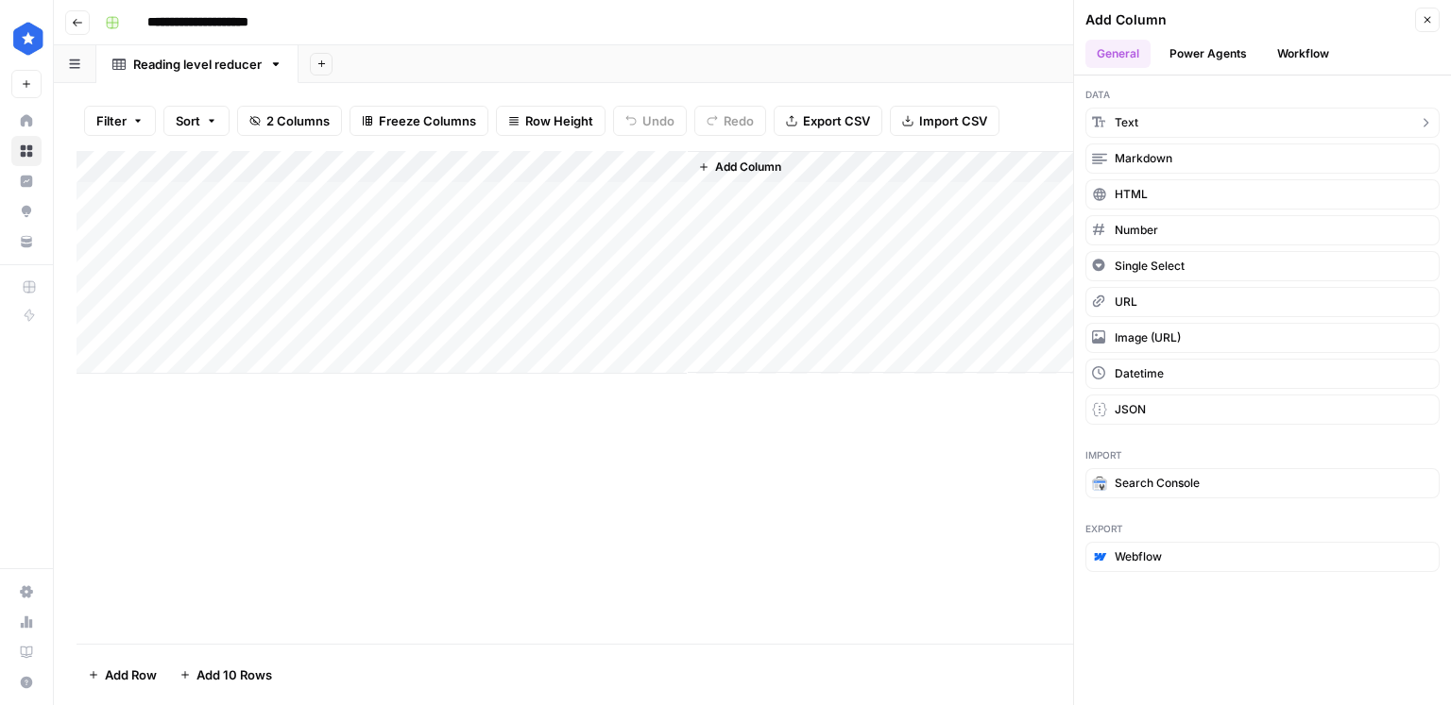
click at [1135, 125] on span "Text" at bounding box center [1126, 122] width 24 height 17
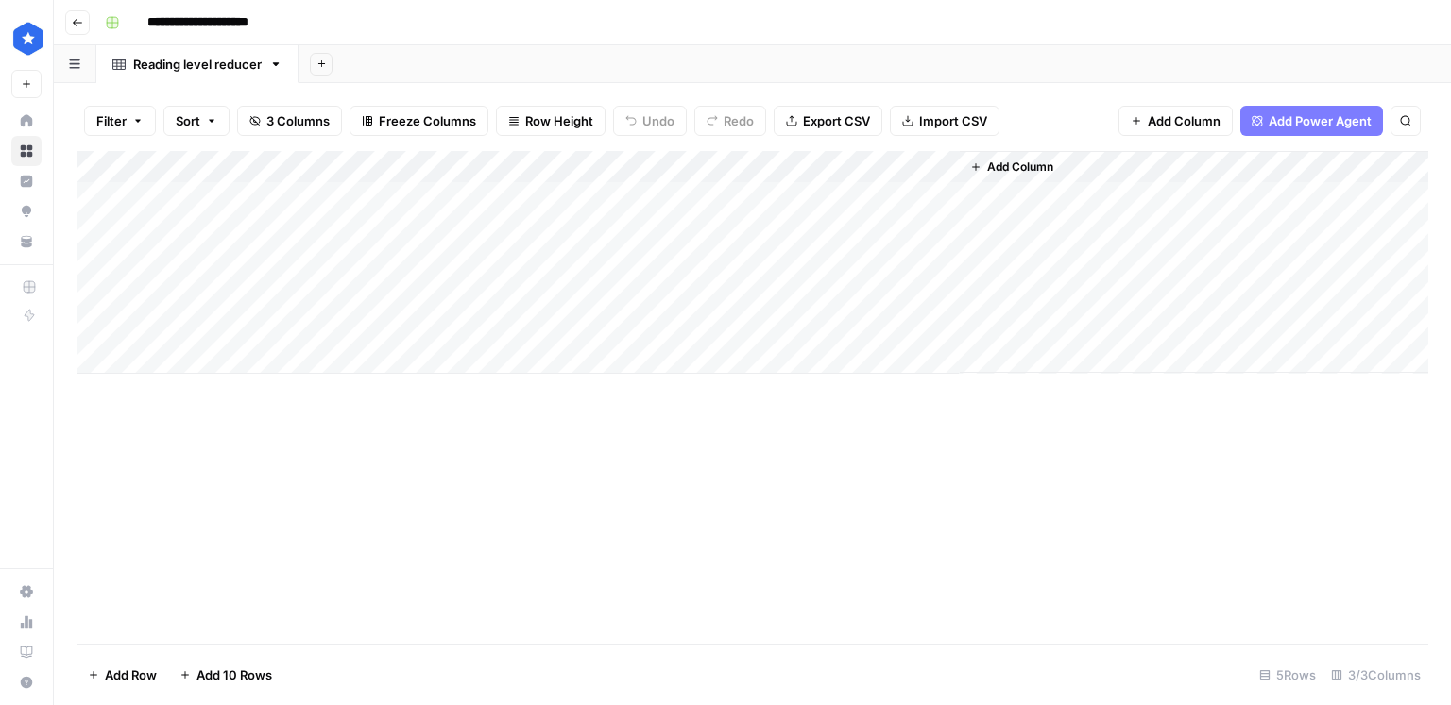
click at [737, 173] on div "Add Column" at bounding box center [751, 262] width 1351 height 223
click at [737, 173] on div at bounding box center [823, 170] width 273 height 38
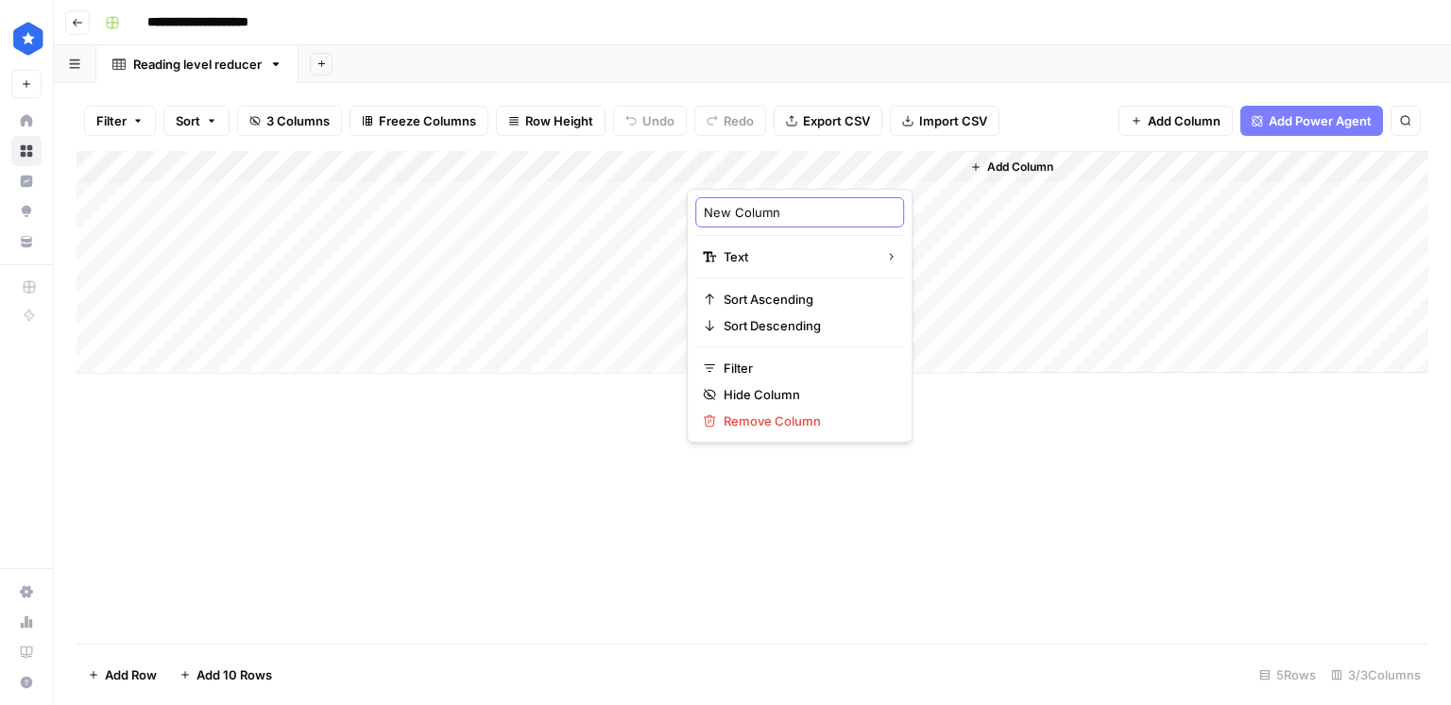
click at [744, 212] on input "New Column" at bounding box center [800, 212] width 192 height 19
type input "Article title"
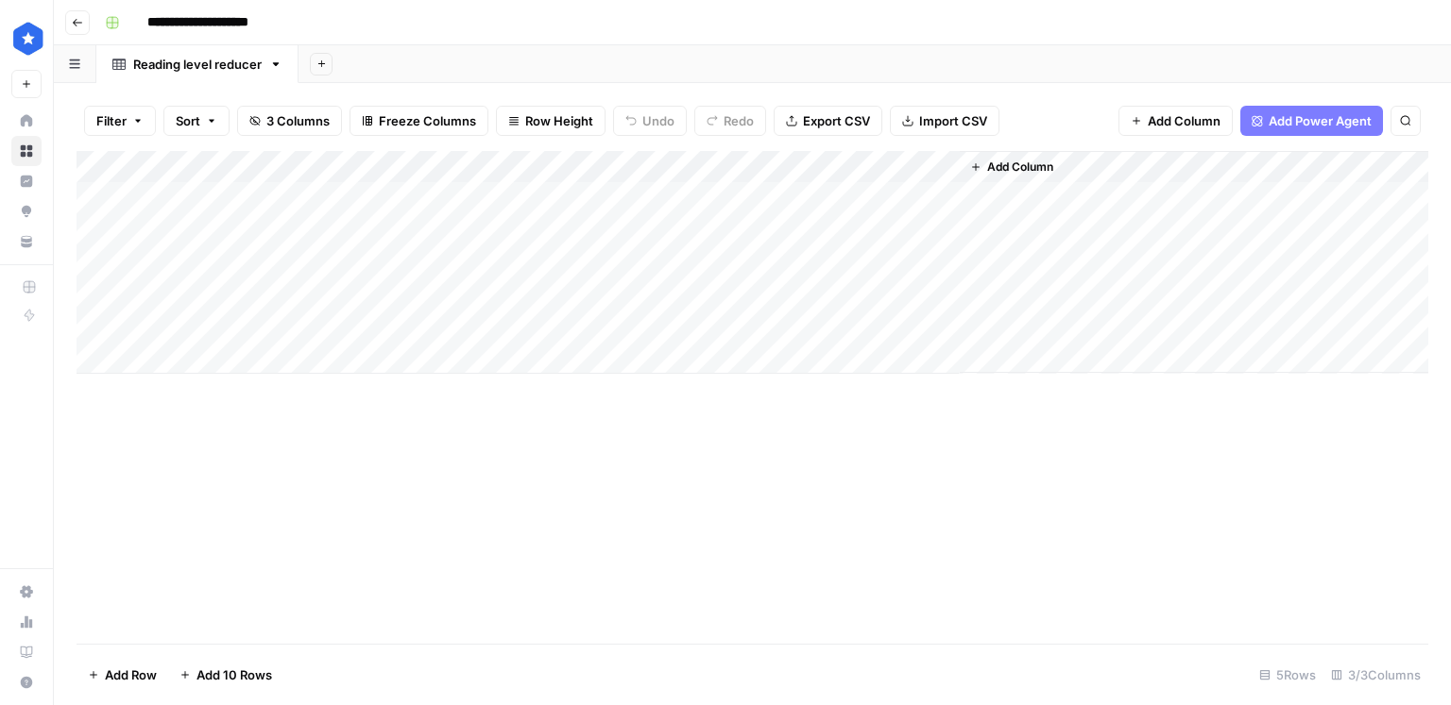
click at [1018, 165] on span "Add Column" at bounding box center [1020, 167] width 66 height 17
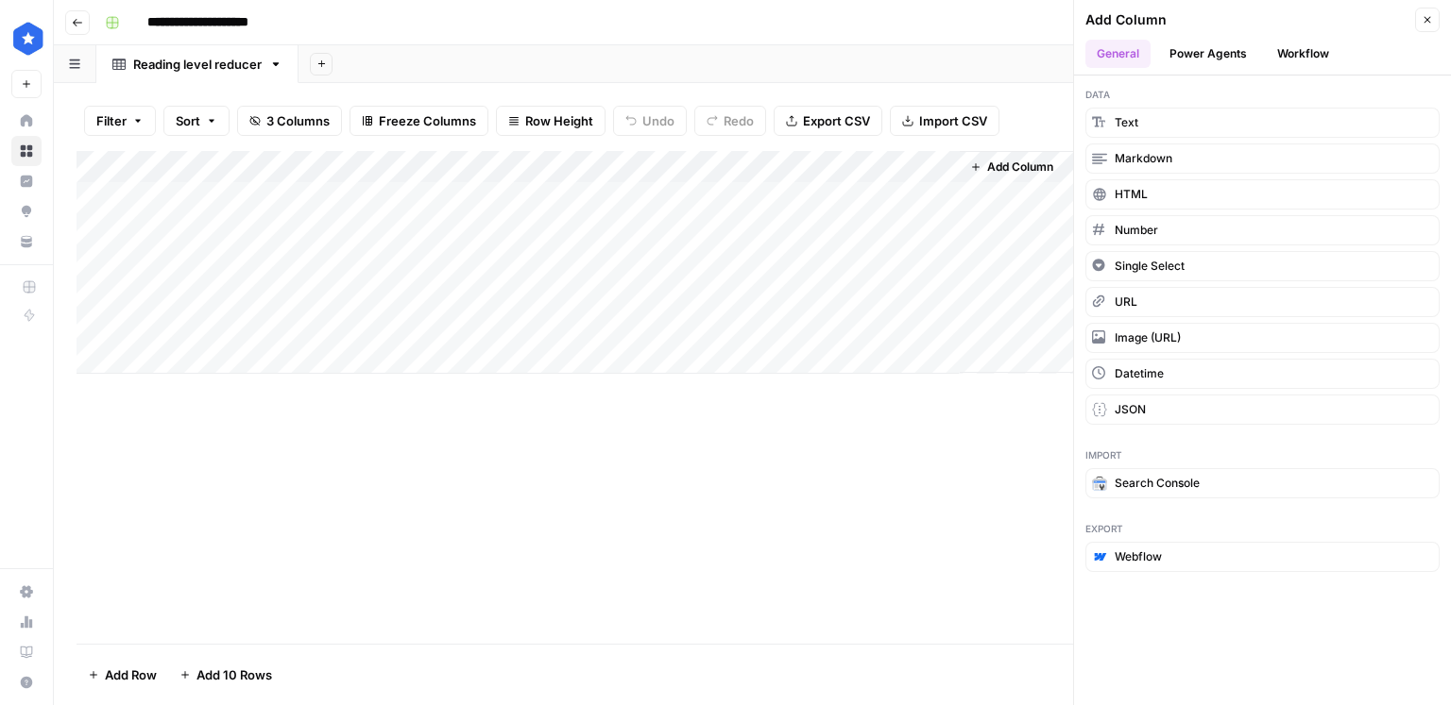
click at [1298, 43] on button "Workflow" at bounding box center [1302, 54] width 75 height 28
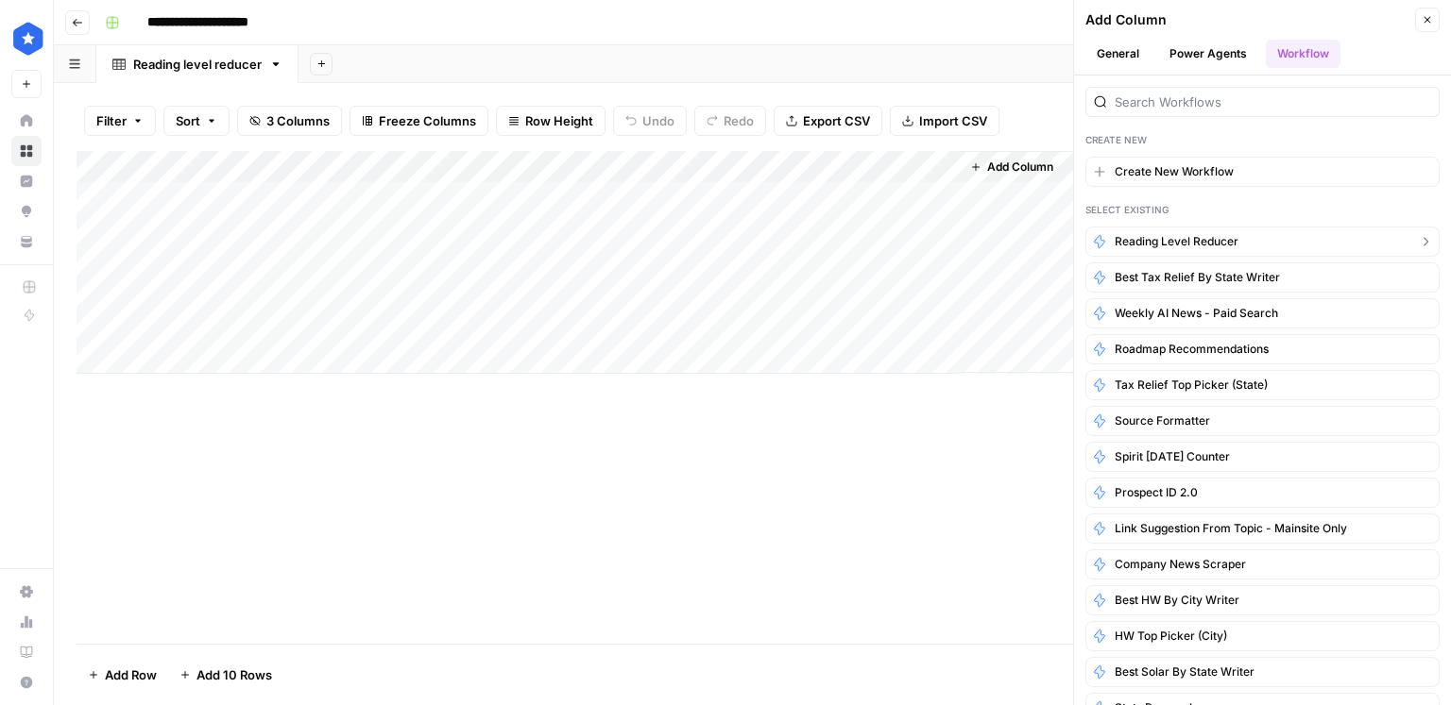
click at [1163, 240] on span "Reading level reducer" at bounding box center [1176, 241] width 124 height 17
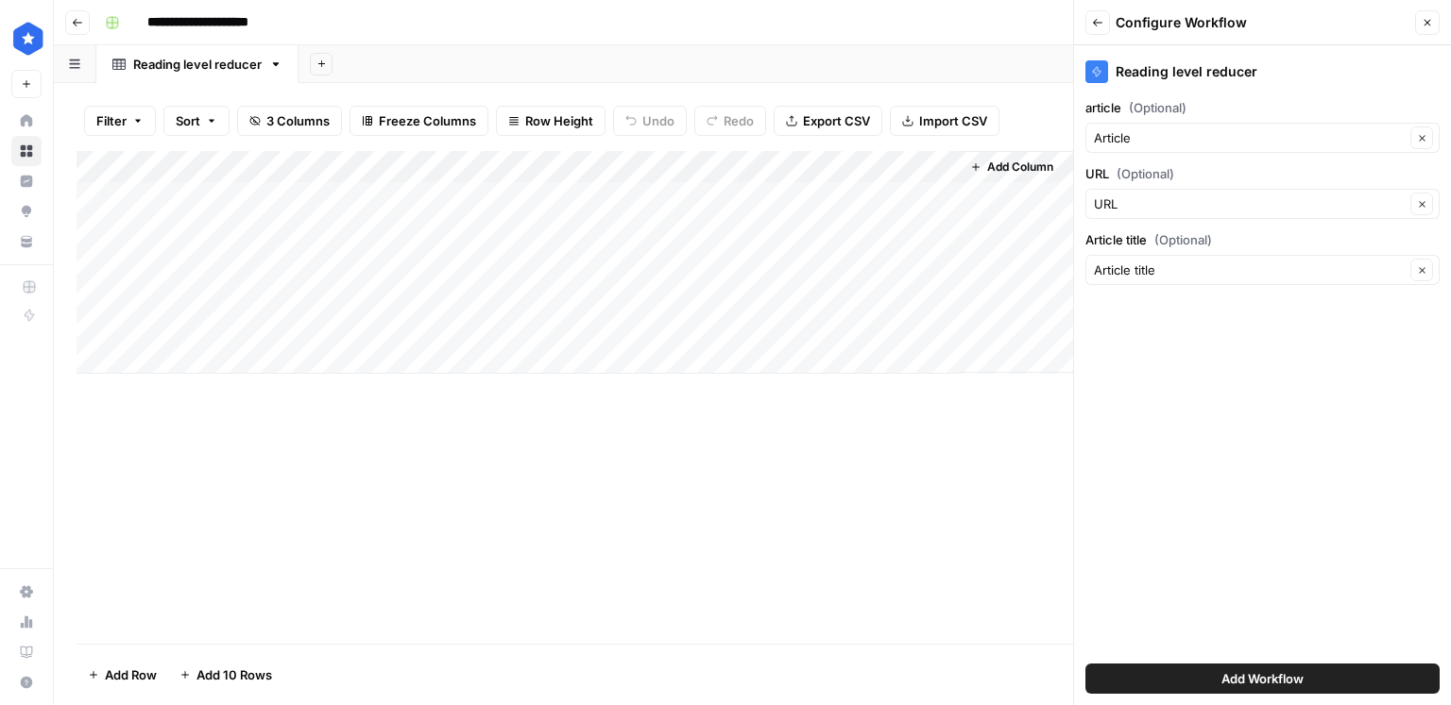
click at [1213, 685] on button "Add Workflow" at bounding box center [1262, 679] width 354 height 30
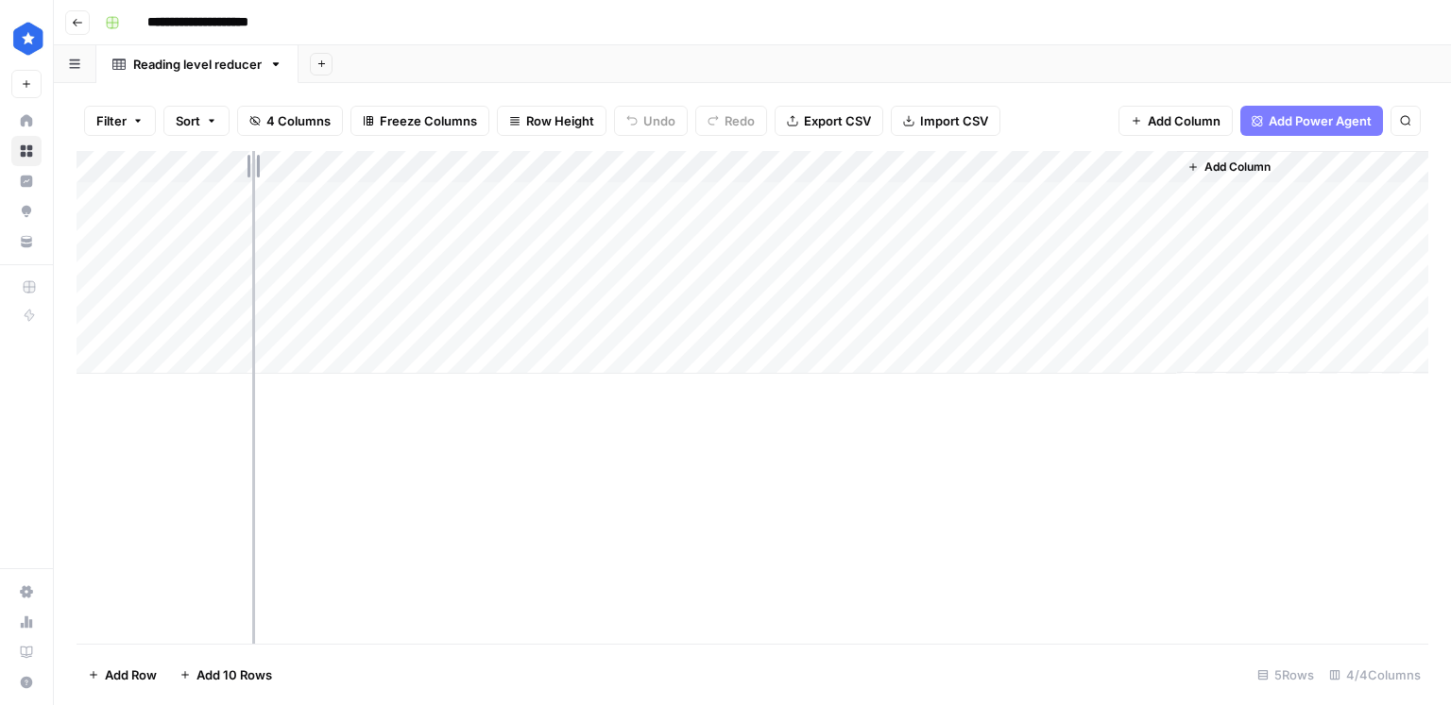
drag, startPoint x: 414, startPoint y: 168, endPoint x: 252, endPoint y: 159, distance: 161.8
click at [250, 159] on div "Add Column" at bounding box center [751, 262] width 1351 height 223
drag, startPoint x: 524, startPoint y: 174, endPoint x: 470, endPoint y: 173, distance: 53.8
click at [471, 173] on div "Add Column" at bounding box center [751, 262] width 1351 height 223
drag, startPoint x: 746, startPoint y: 158, endPoint x: 726, endPoint y: 161, distance: 20.0
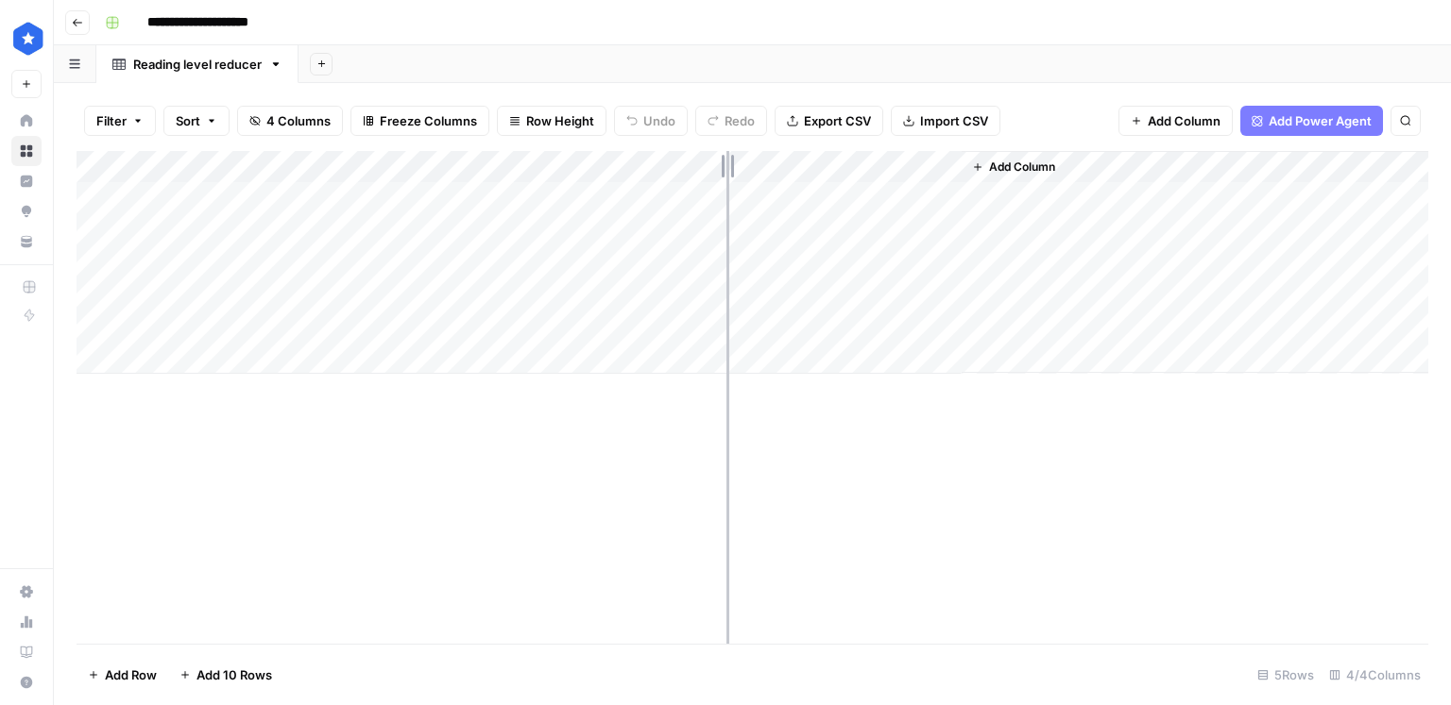
click at [726, 161] on div "Add Column" at bounding box center [751, 262] width 1351 height 223
